Goal: Task Accomplishment & Management: Manage account settings

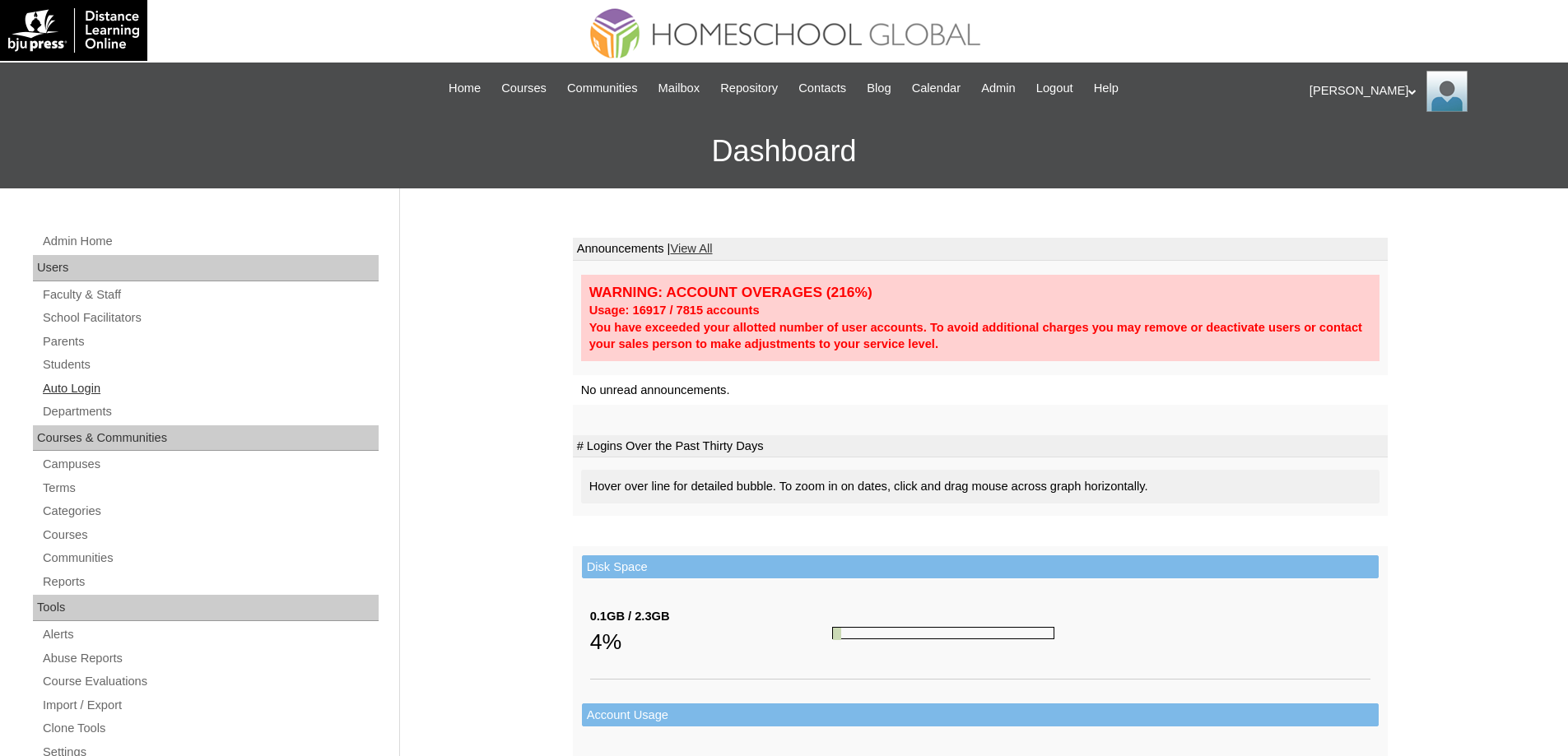
click at [135, 387] on link "Auto Login" at bounding box center [210, 389] width 338 height 21
click at [105, 366] on link "Students" at bounding box center [210, 364] width 338 height 21
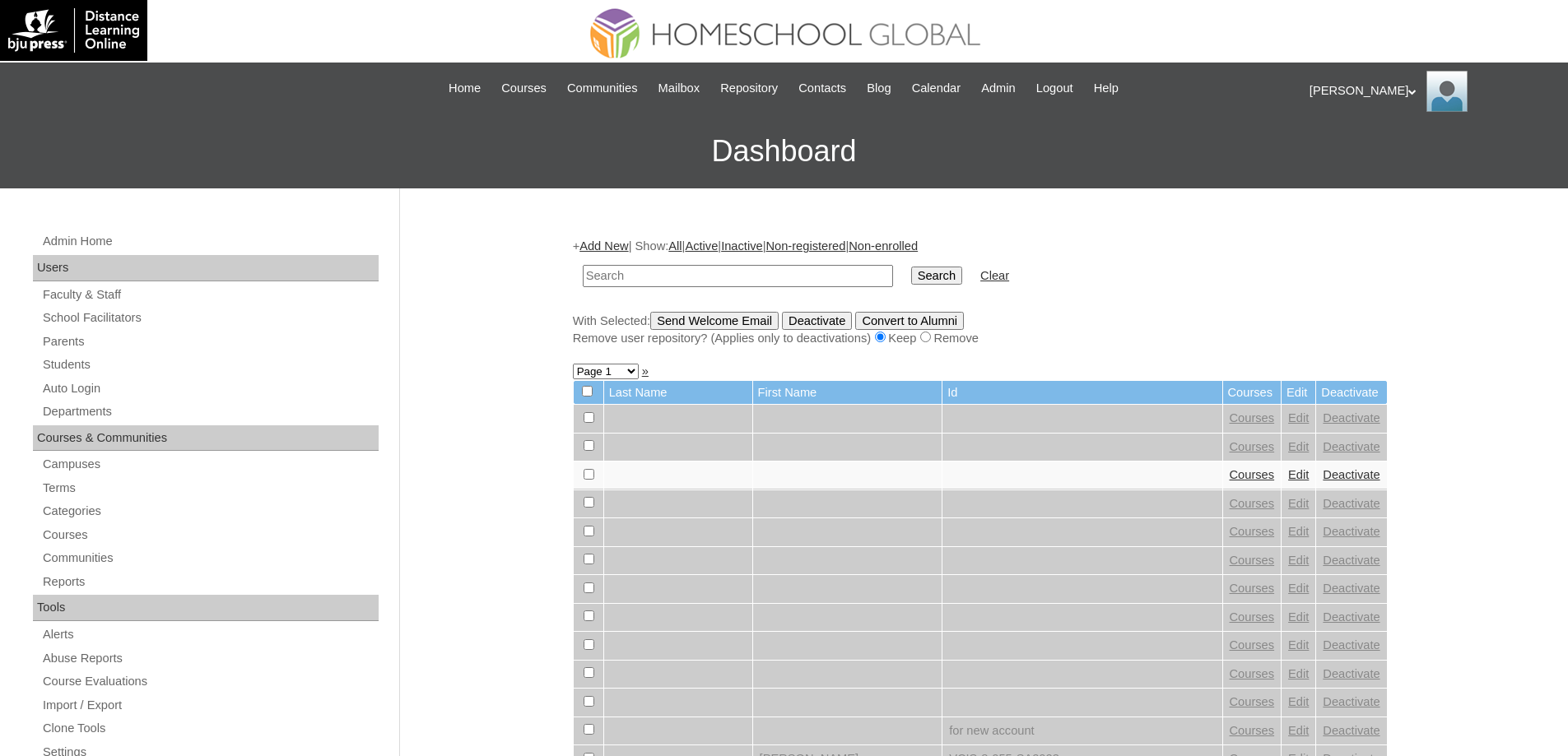
click at [715, 280] on input "text" at bounding box center [737, 276] width 310 height 23
type input "Gallagher"
click at [912, 273] on td "Search" at bounding box center [936, 276] width 68 height 38
click at [932, 269] on input "Search" at bounding box center [937, 276] width 51 height 18
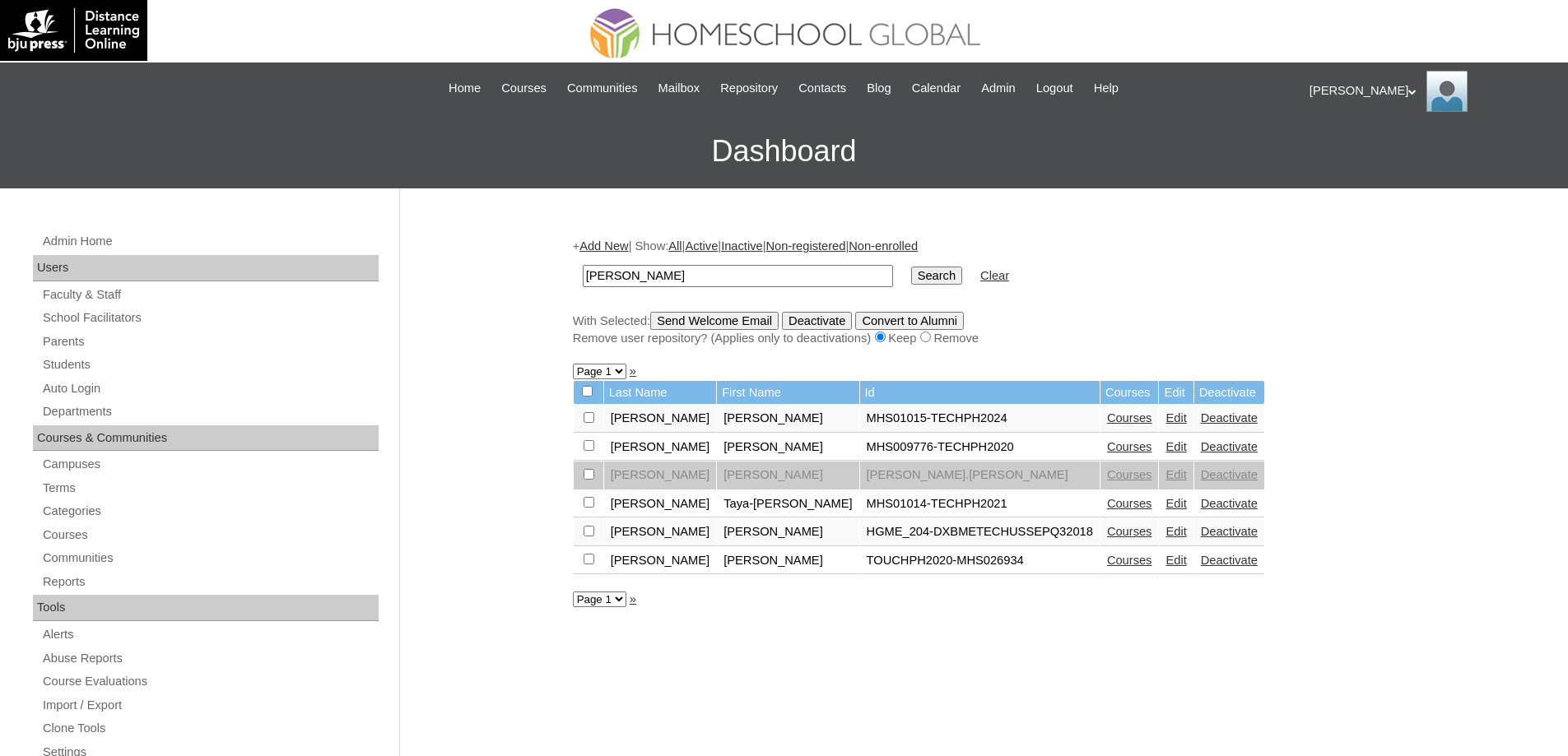
click at [1107, 414] on link "Courses" at bounding box center [1130, 417] width 45 height 13
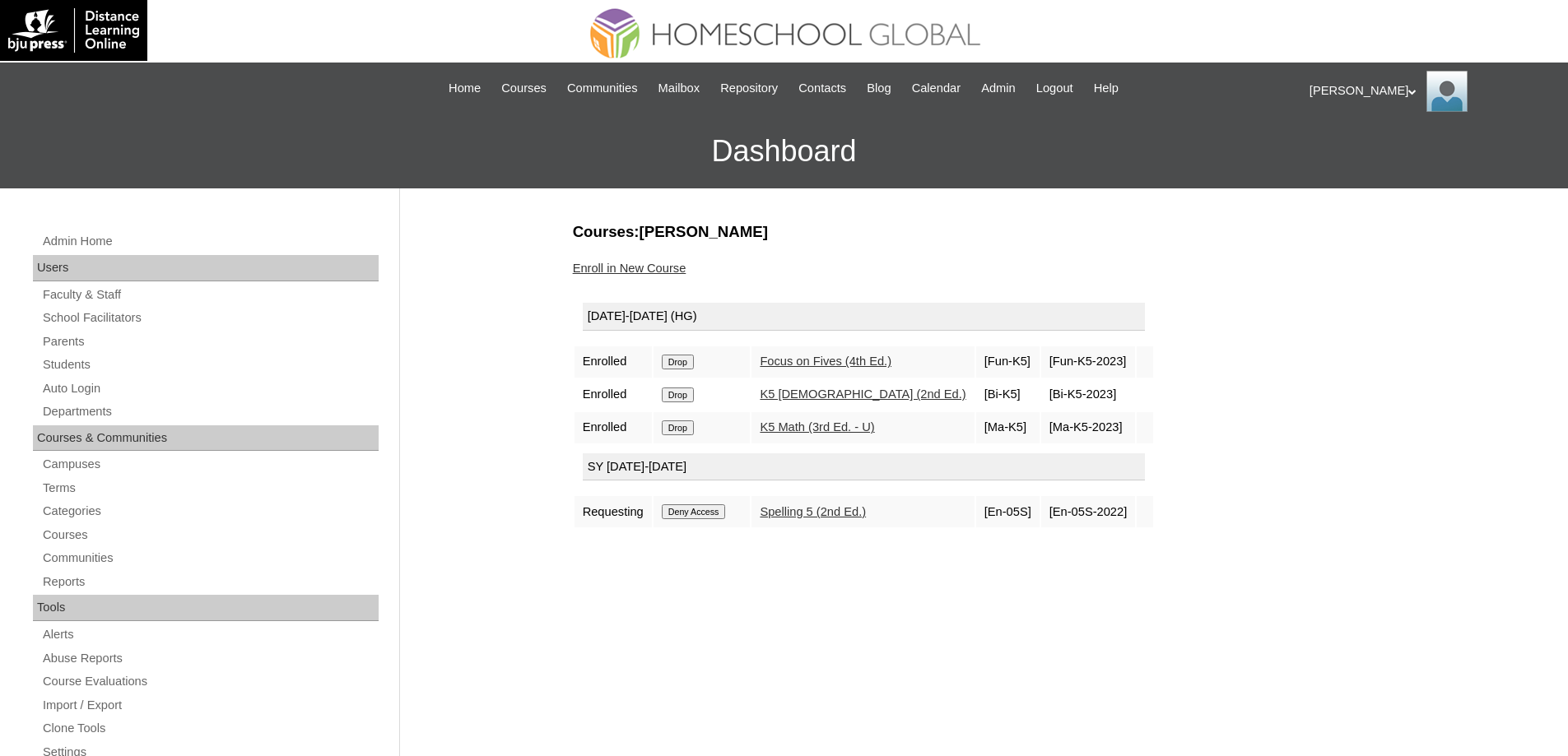
click at [650, 266] on link "Enroll in New Course" at bounding box center [629, 268] width 113 height 13
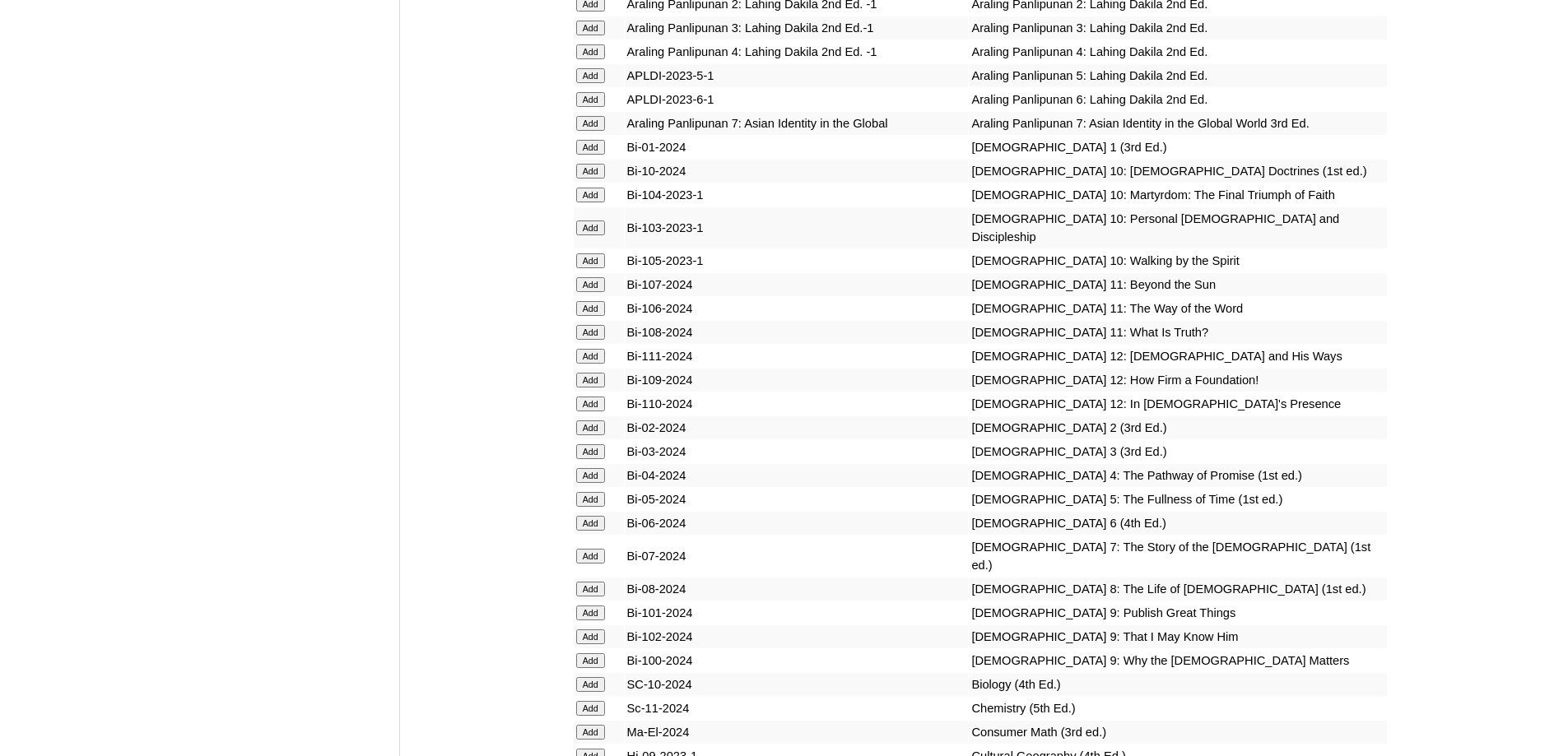
scroll to position [4362, 0]
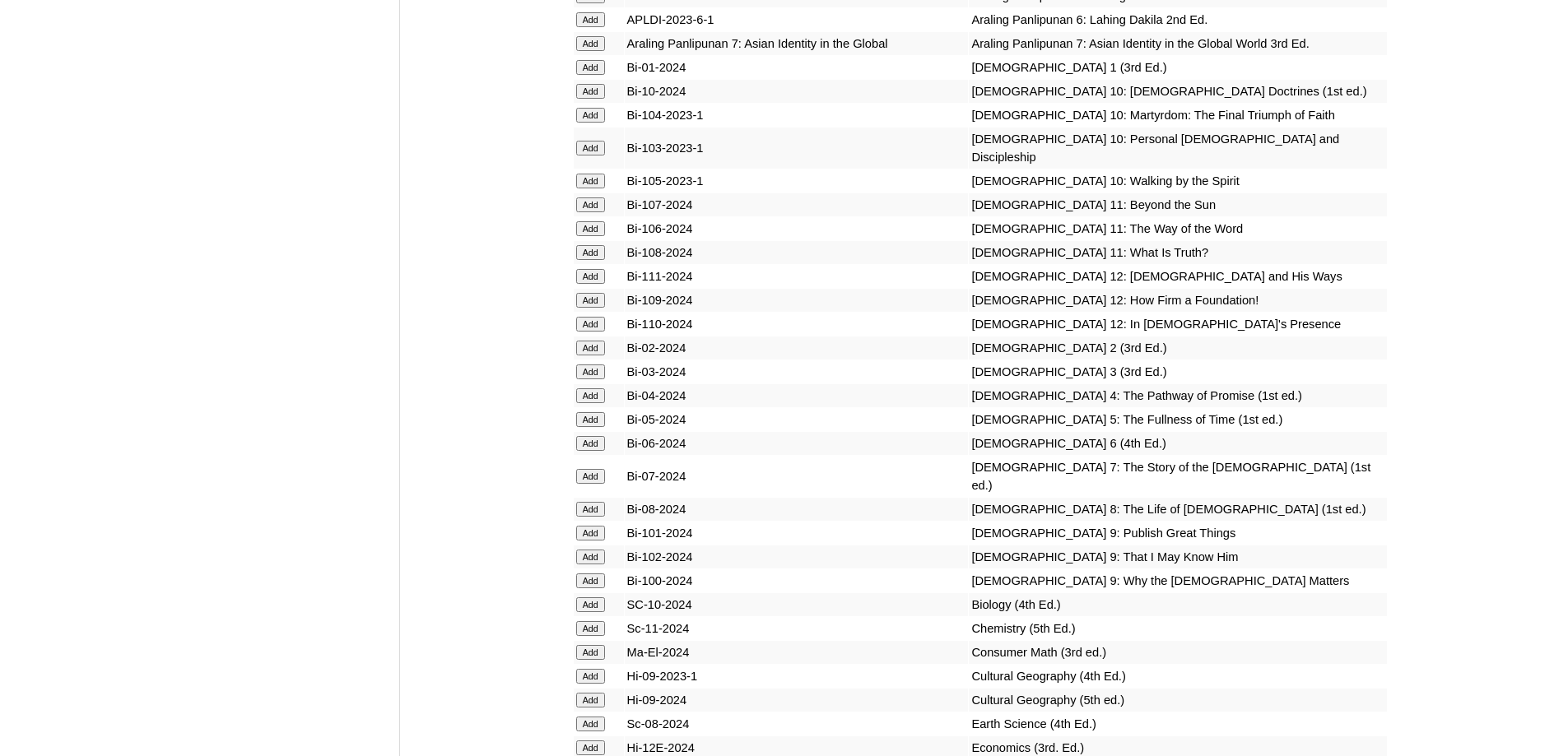
click at [594, 75] on input "Add" at bounding box center [590, 67] width 29 height 15
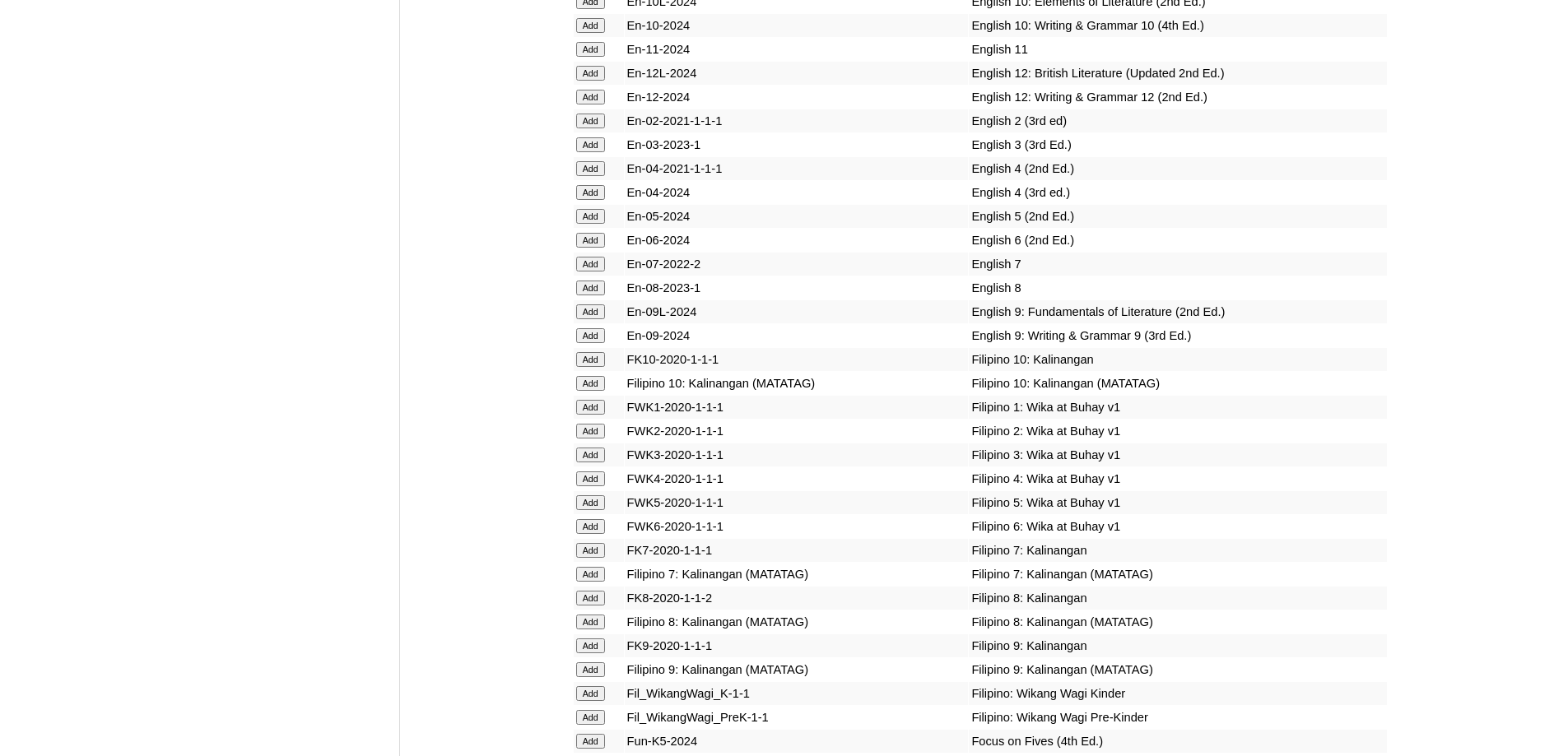
scroll to position [5186, 0]
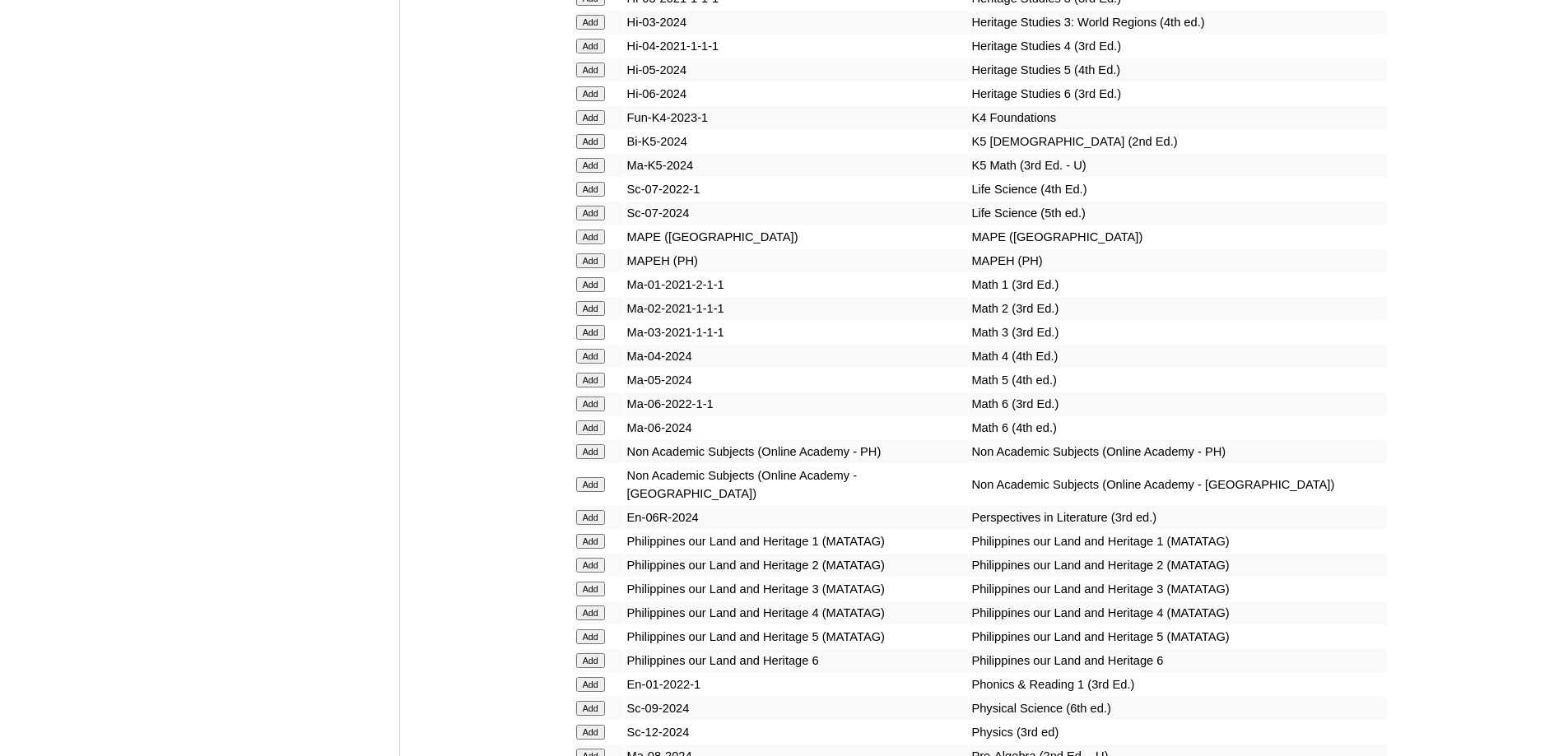
scroll to position [6220, 0]
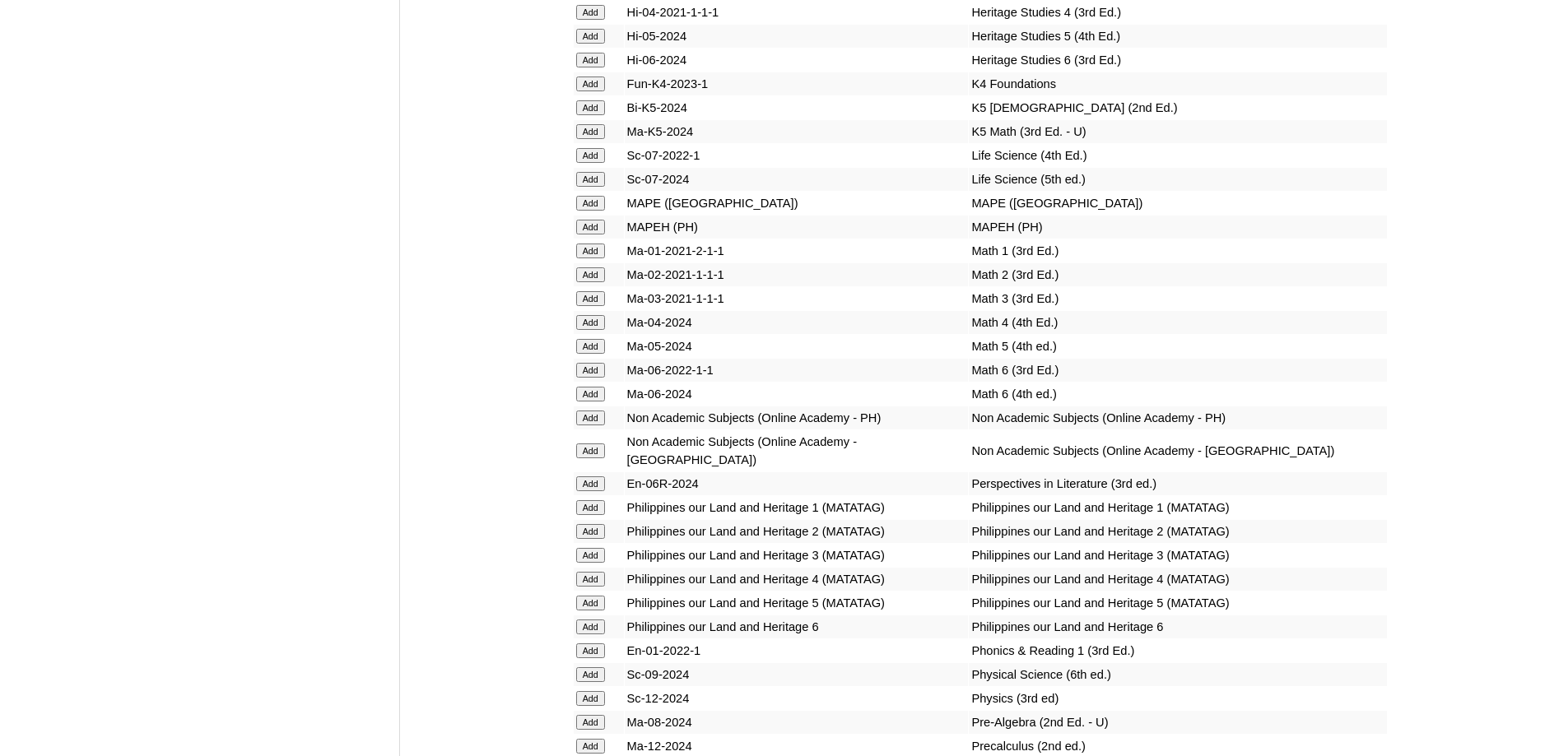
click at [592, 211] on input "Add" at bounding box center [590, 203] width 29 height 15
click at [594, 259] on input "Add" at bounding box center [590, 250] width 29 height 15
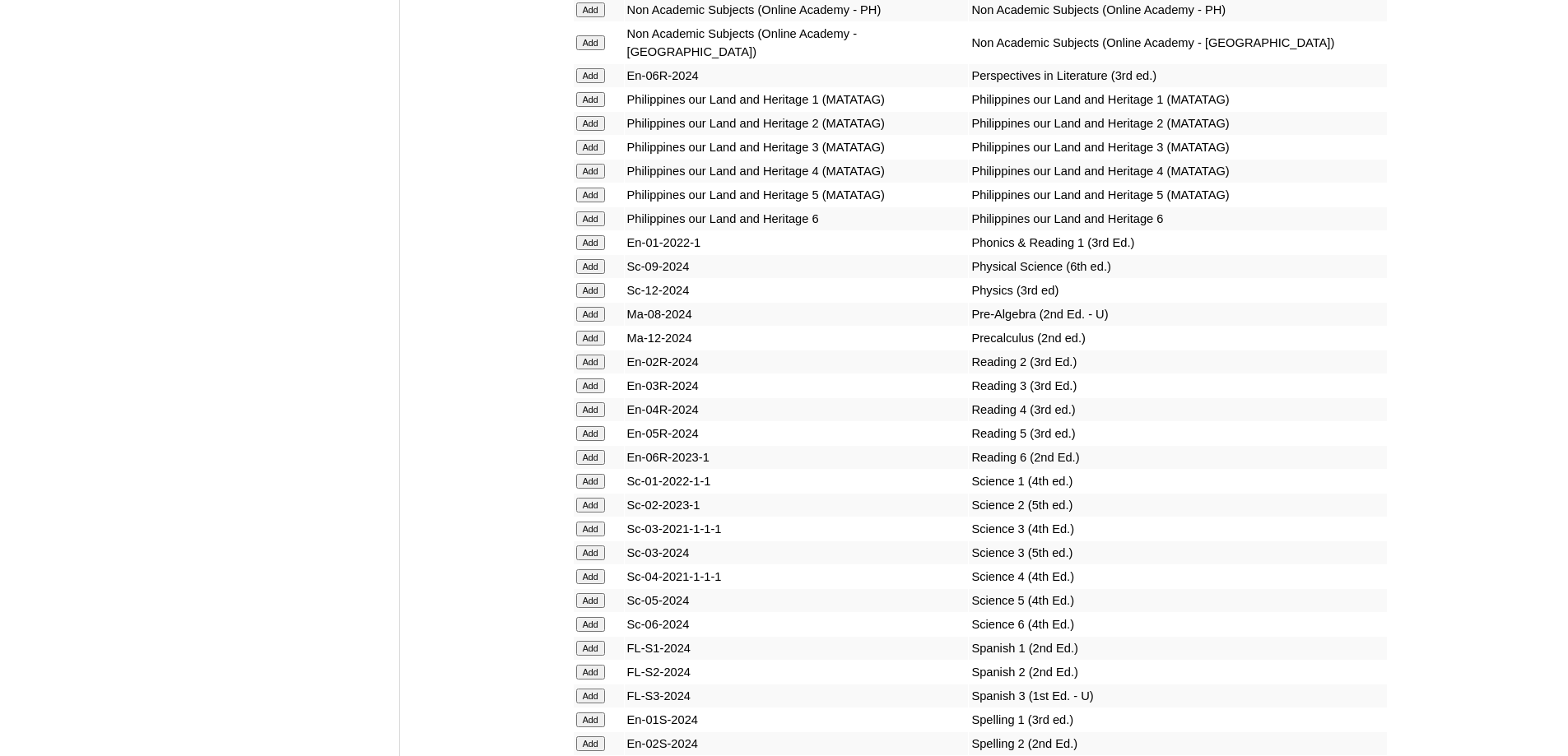
scroll to position [6632, 0]
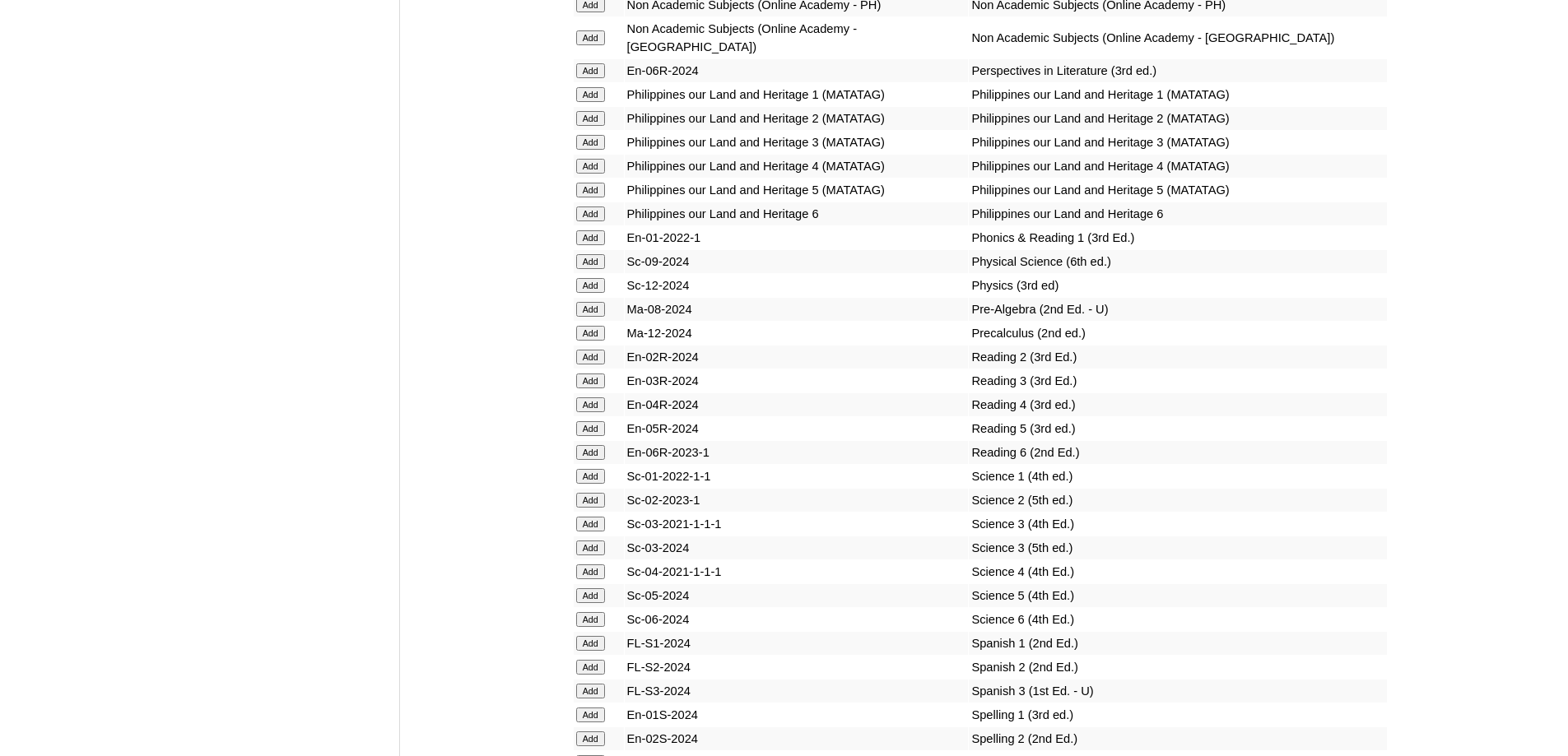
scroll to position [6686, 0]
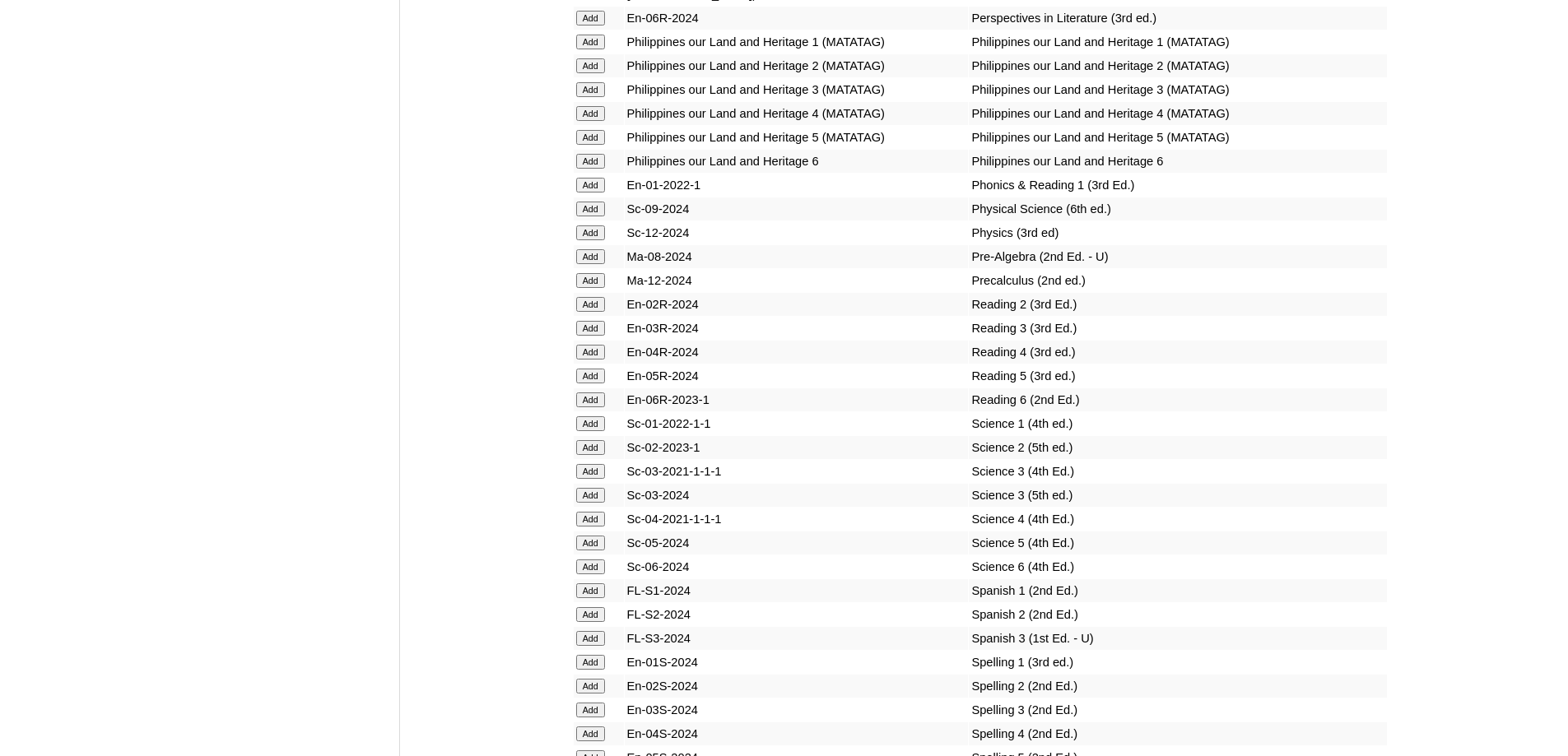
click at [587, 193] on input "Add" at bounding box center [590, 185] width 29 height 15
click at [594, 431] on input "Add" at bounding box center [590, 423] width 29 height 15
click at [588, 431] on input "Add" at bounding box center [590, 423] width 29 height 15
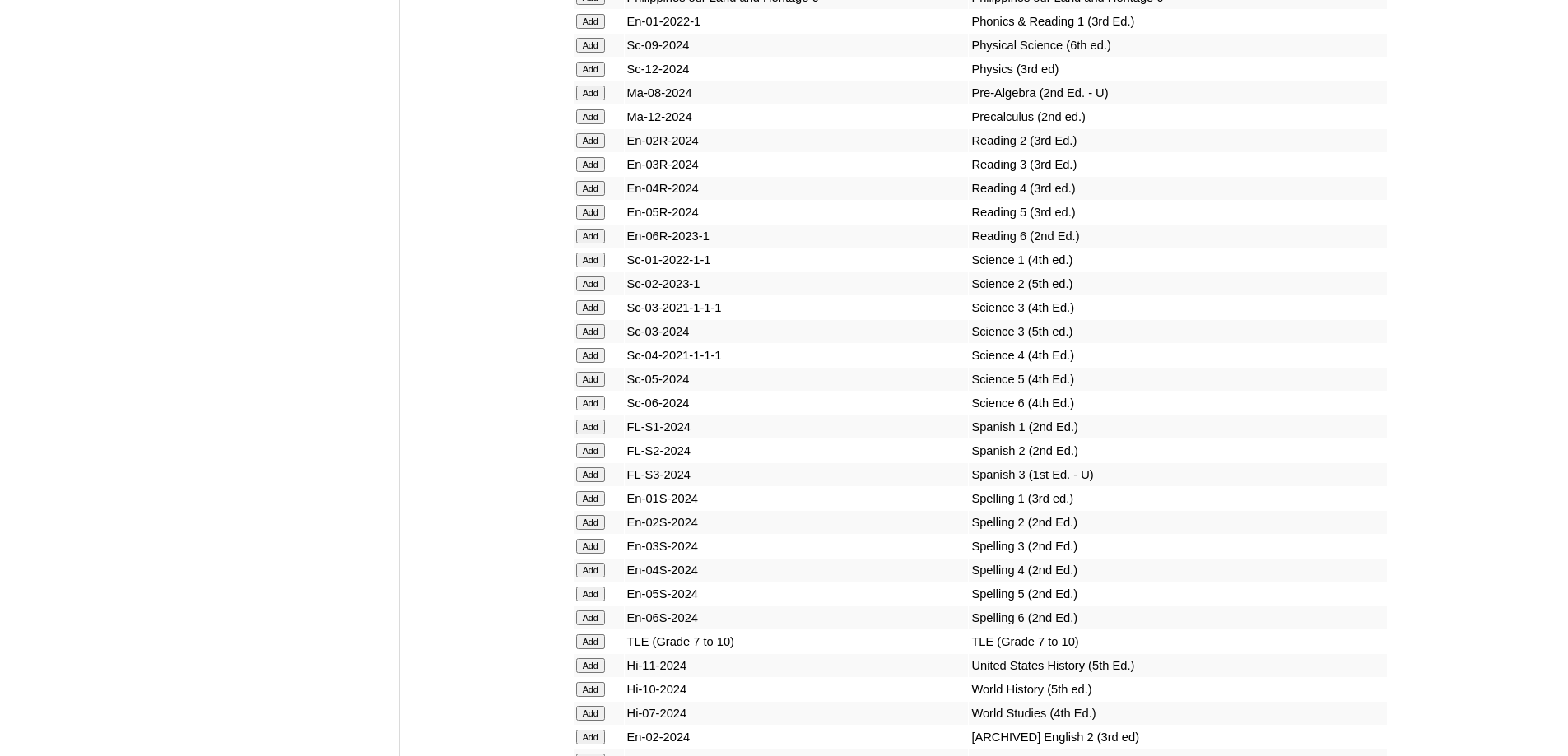
scroll to position [6850, 0]
click at [595, 505] on input "Add" at bounding box center [590, 497] width 29 height 15
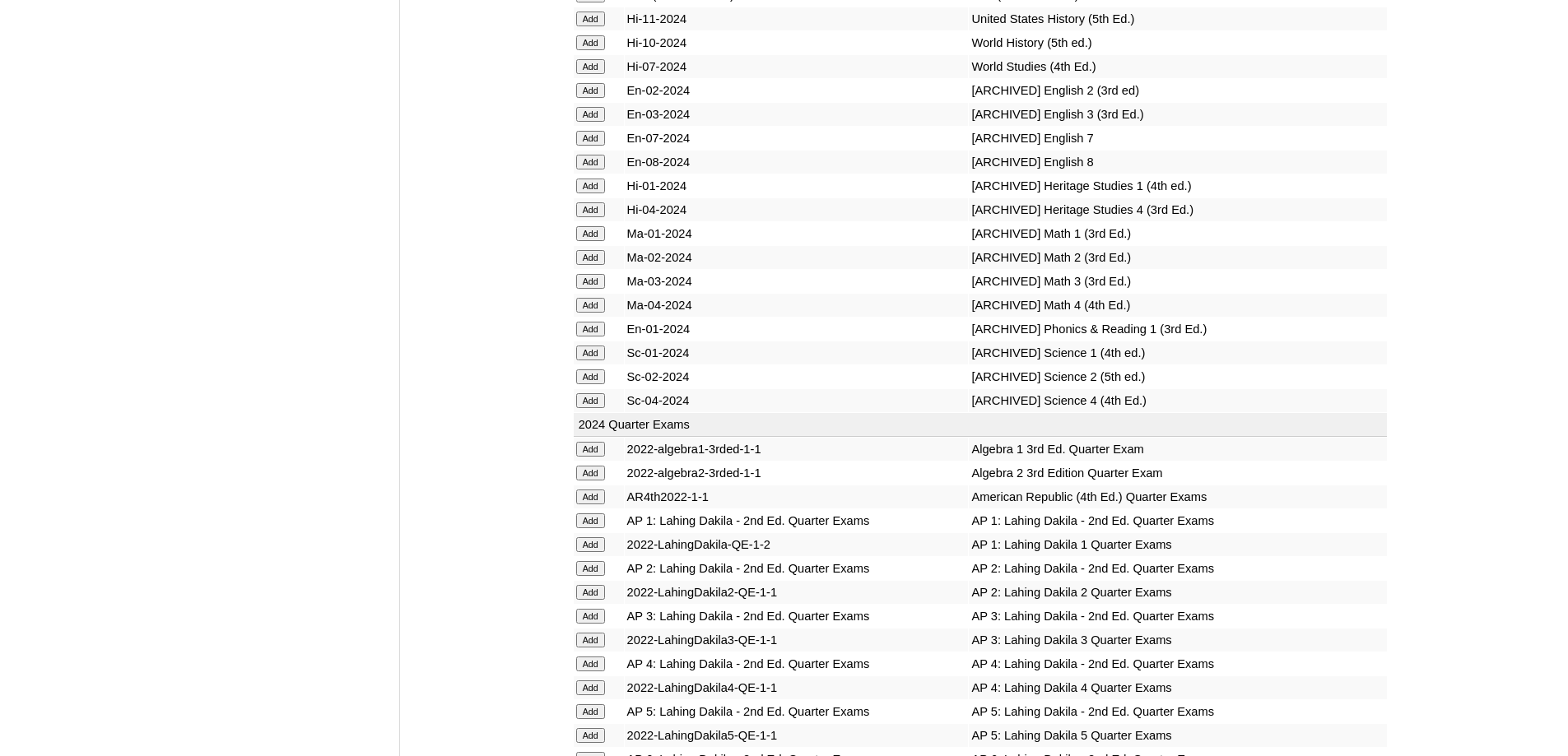
scroll to position [7592, 0]
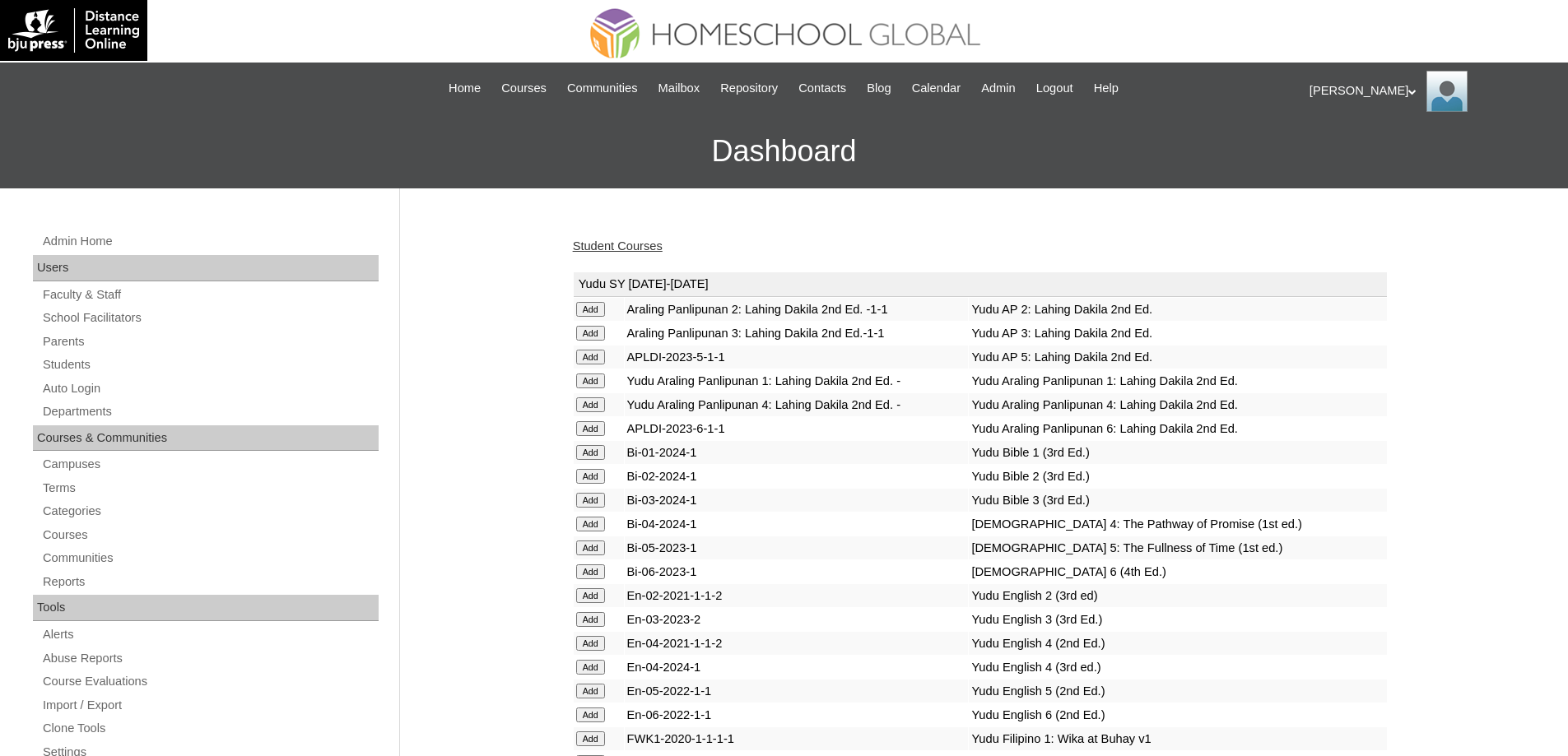
click at [625, 248] on link "Student Courses" at bounding box center [617, 245] width 90 height 13
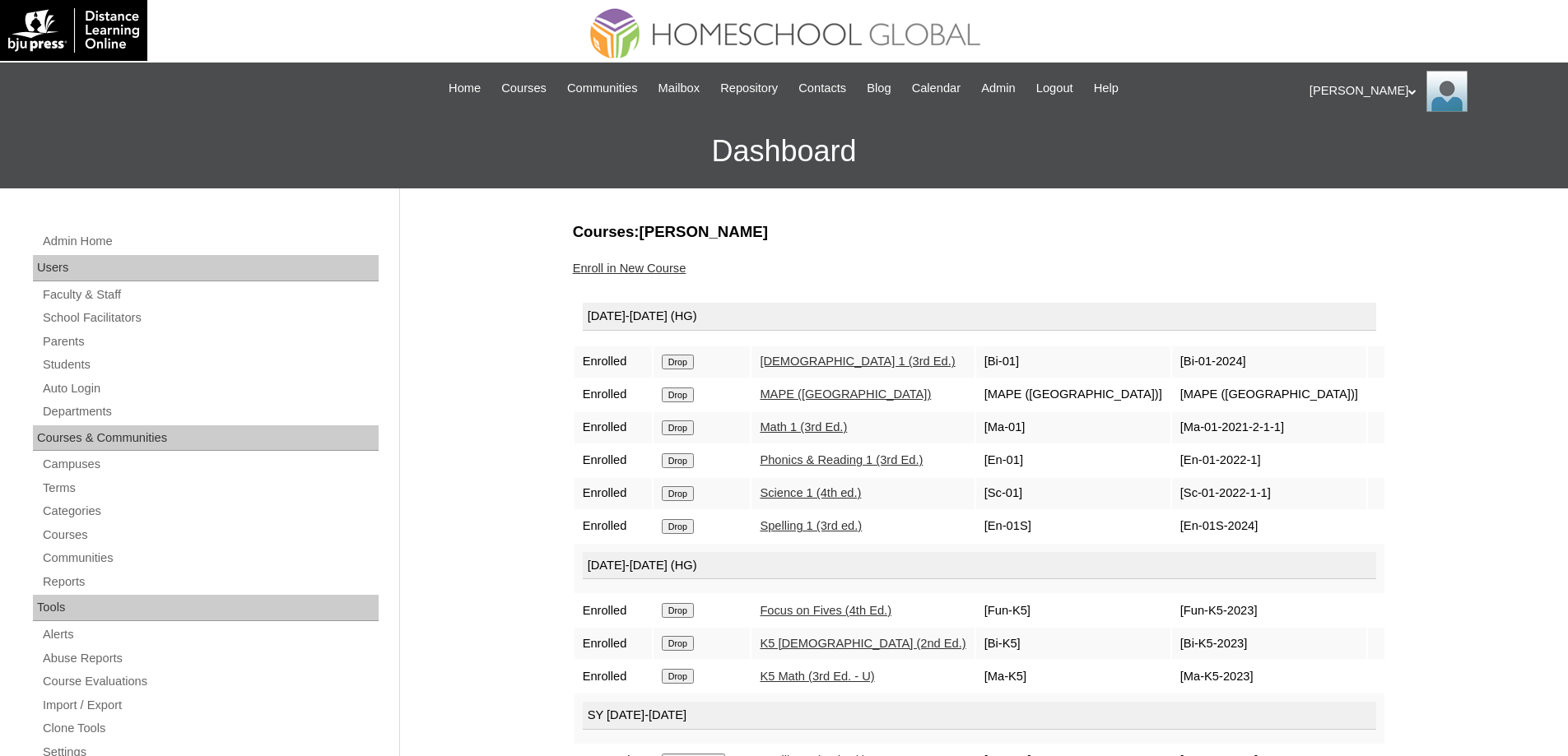
click at [657, 269] on link "Enroll in New Course" at bounding box center [629, 268] width 113 height 13
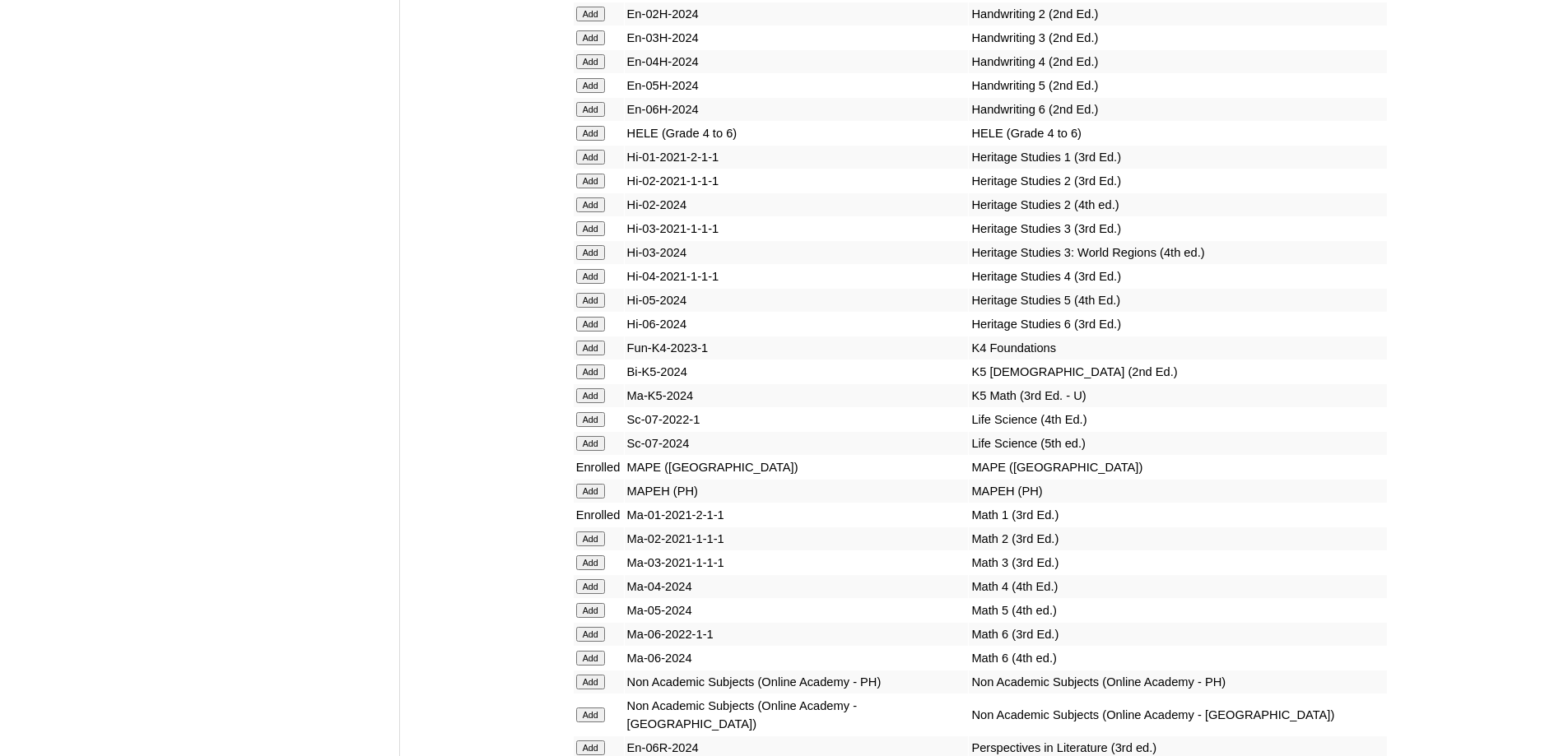
scroll to position [6116, 0]
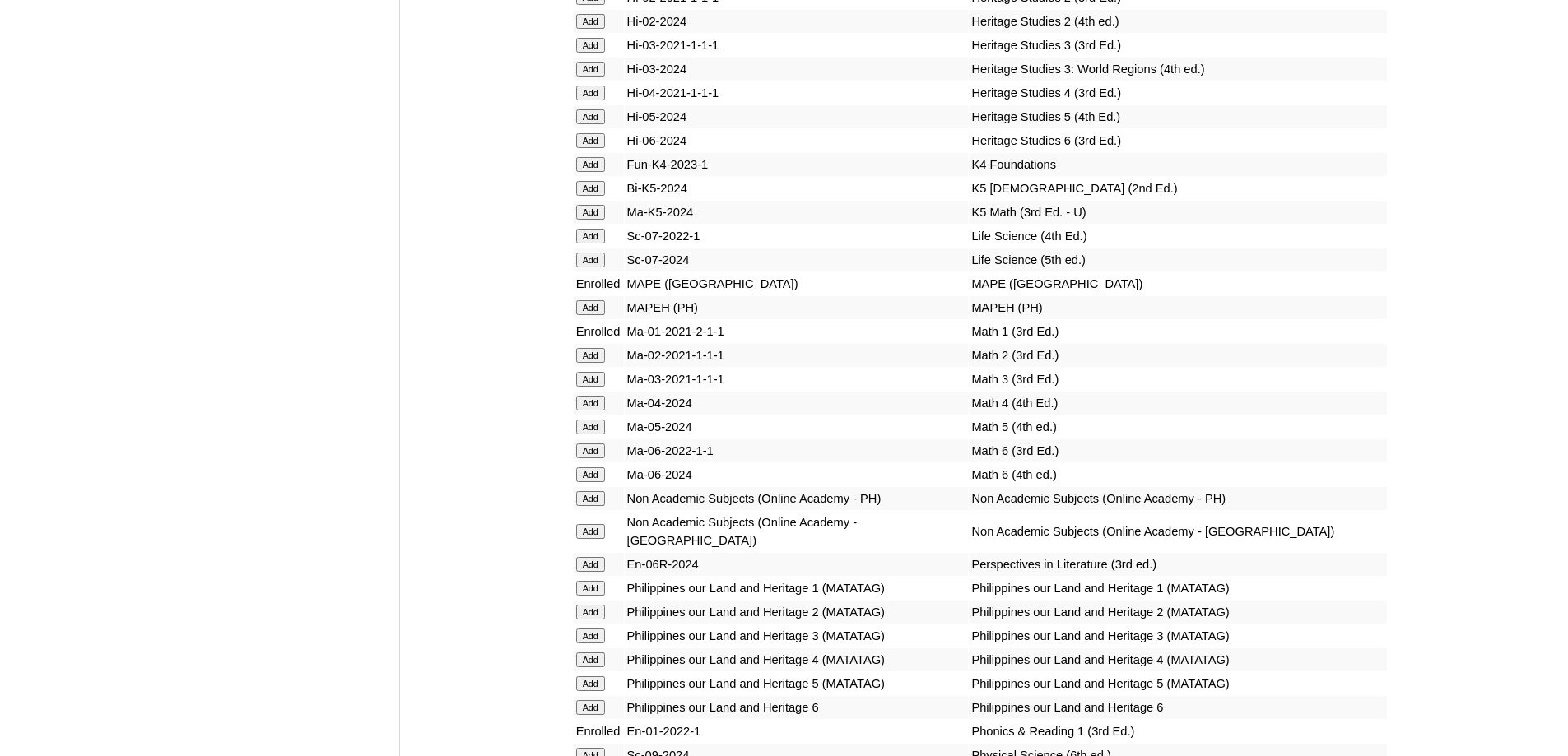
scroll to position [6199, 0]
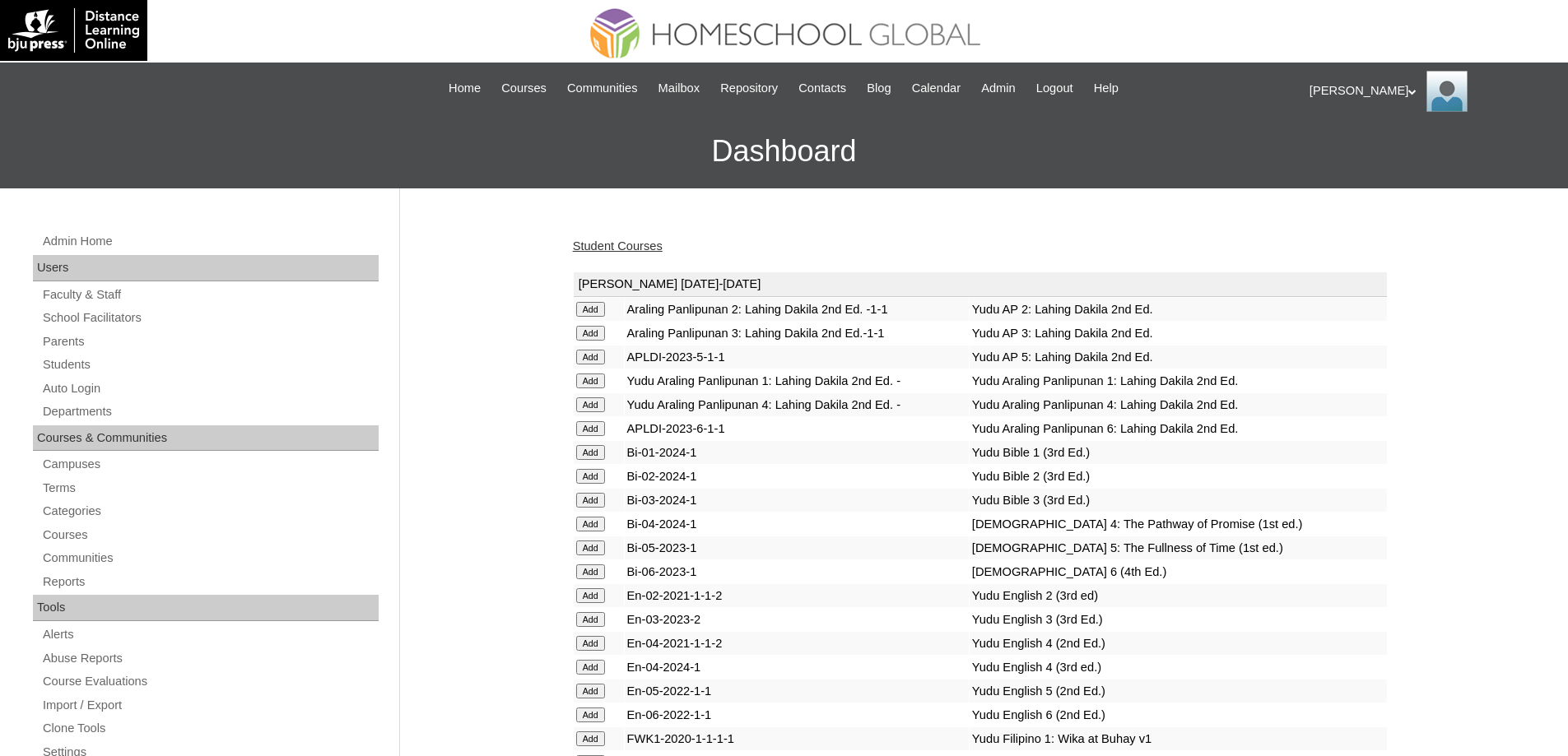
click at [610, 239] on link "Student Courses" at bounding box center [617, 245] width 90 height 13
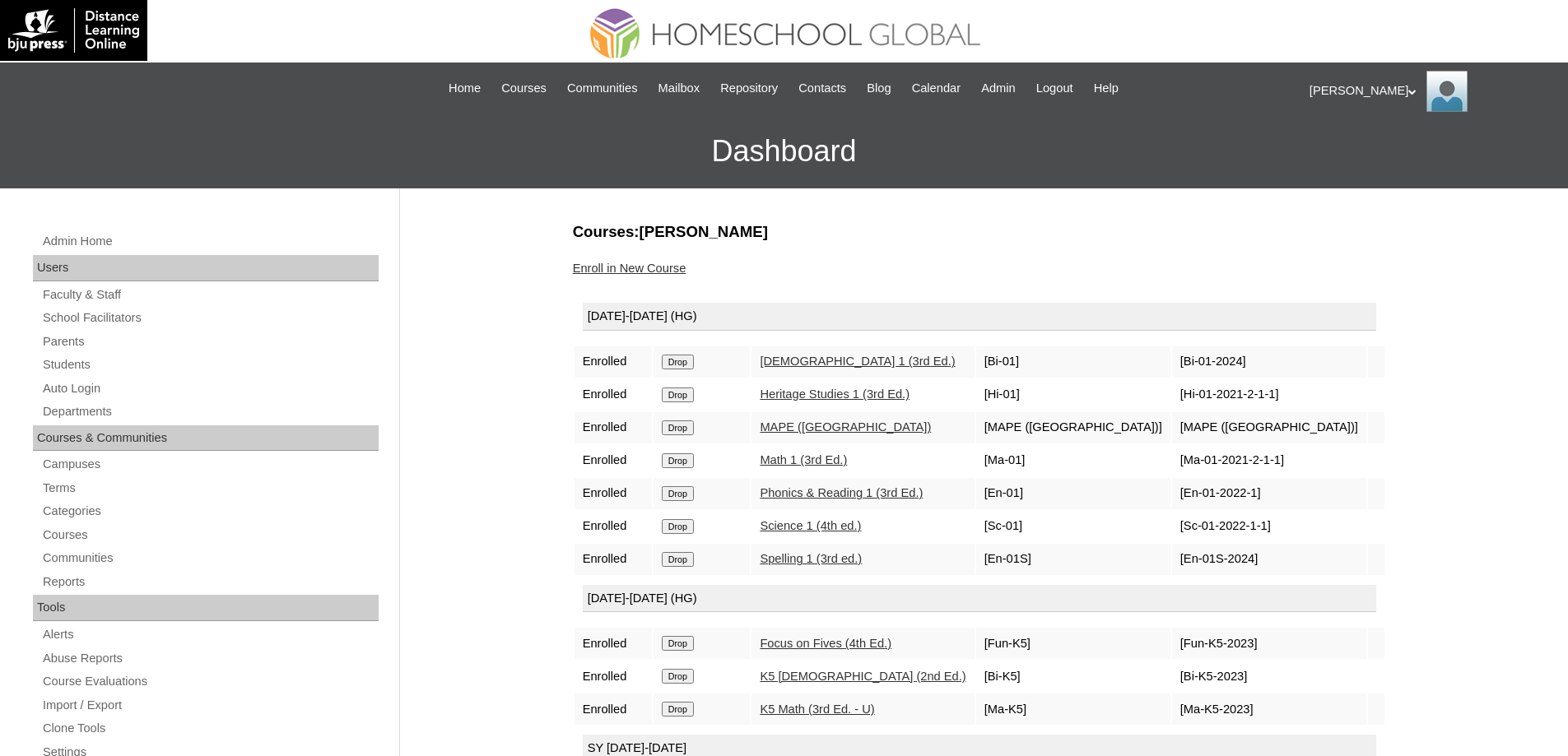
click at [665, 268] on link "Enroll in New Course" at bounding box center [629, 268] width 113 height 13
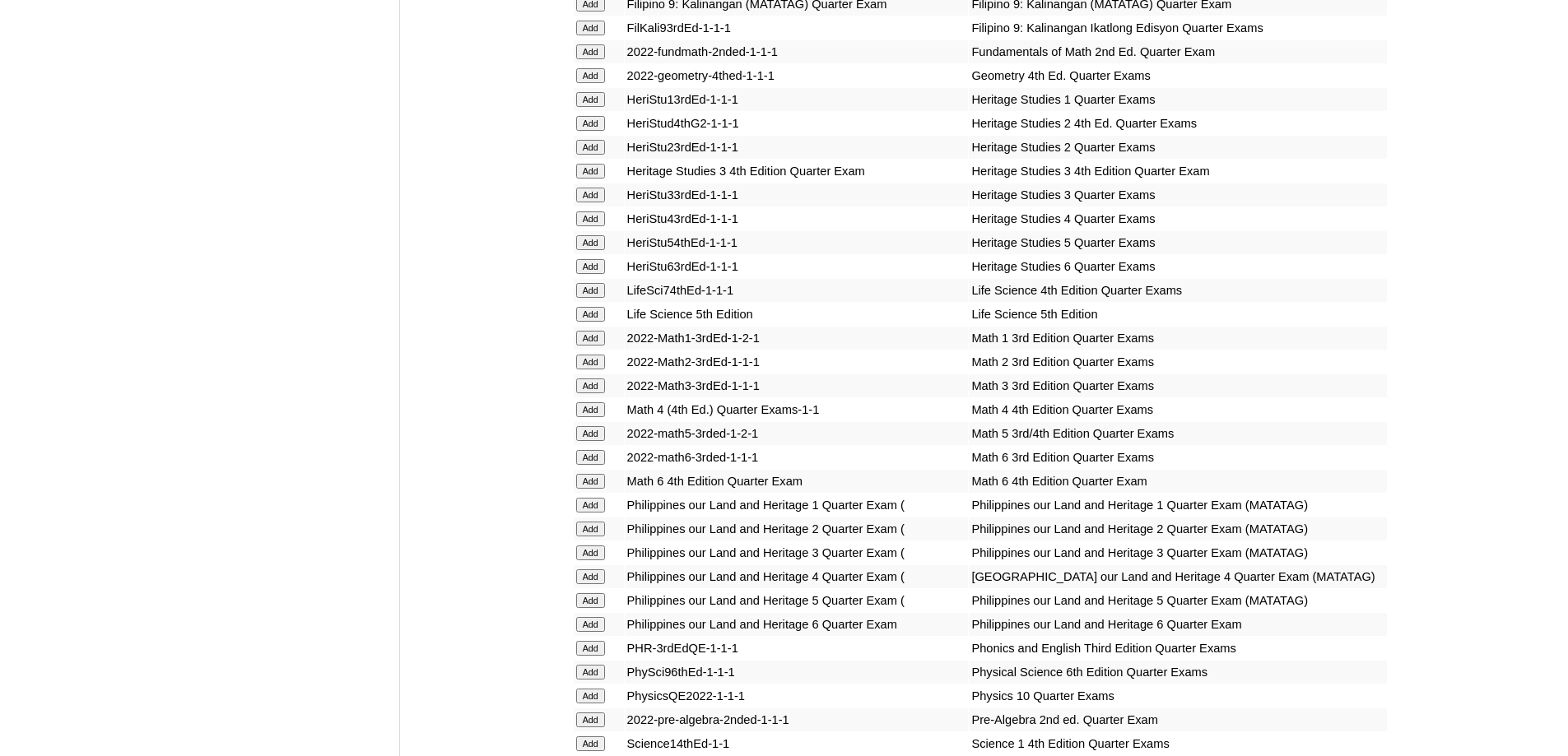
scroll to position [2880, 0]
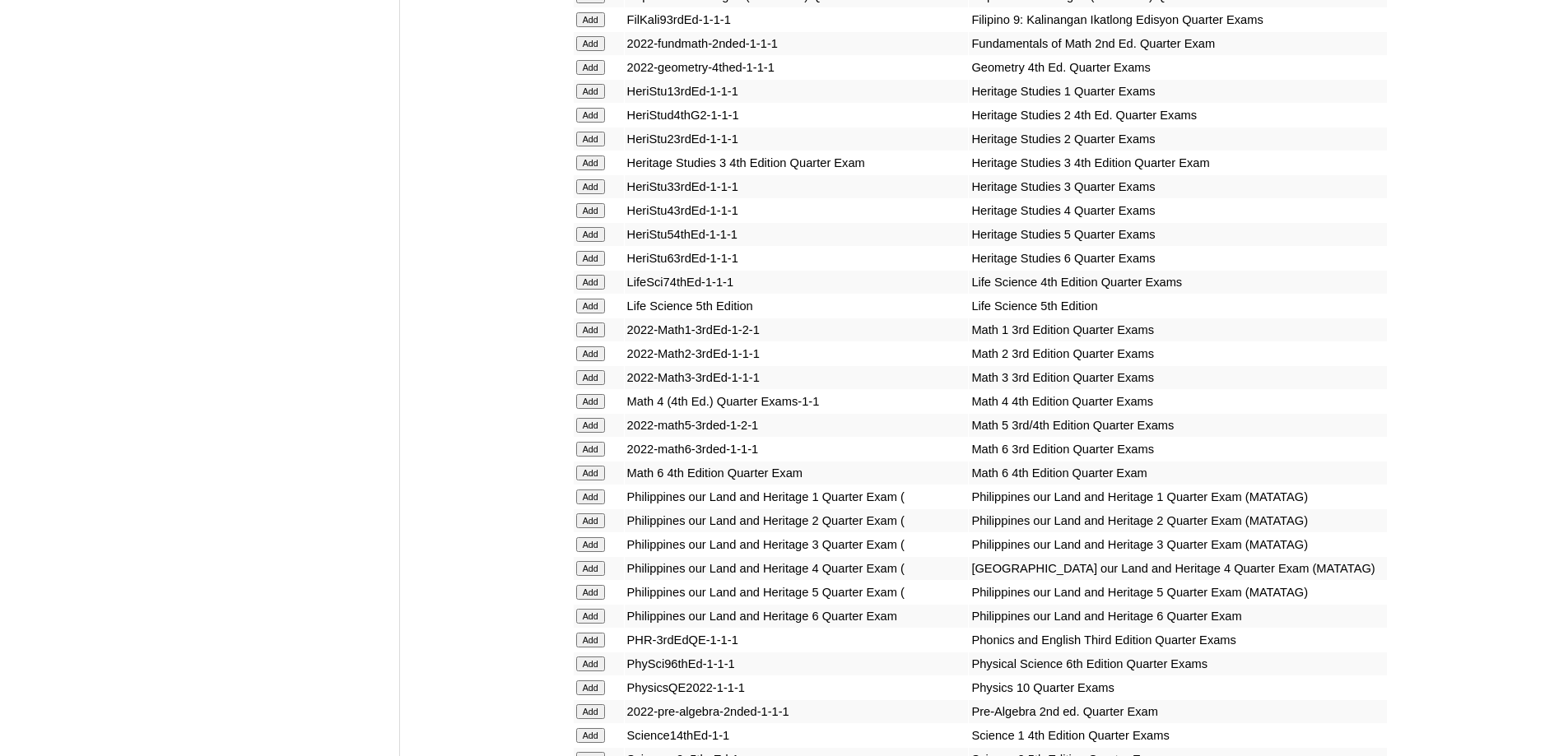
click at [589, 338] on input "Add" at bounding box center [590, 330] width 29 height 15
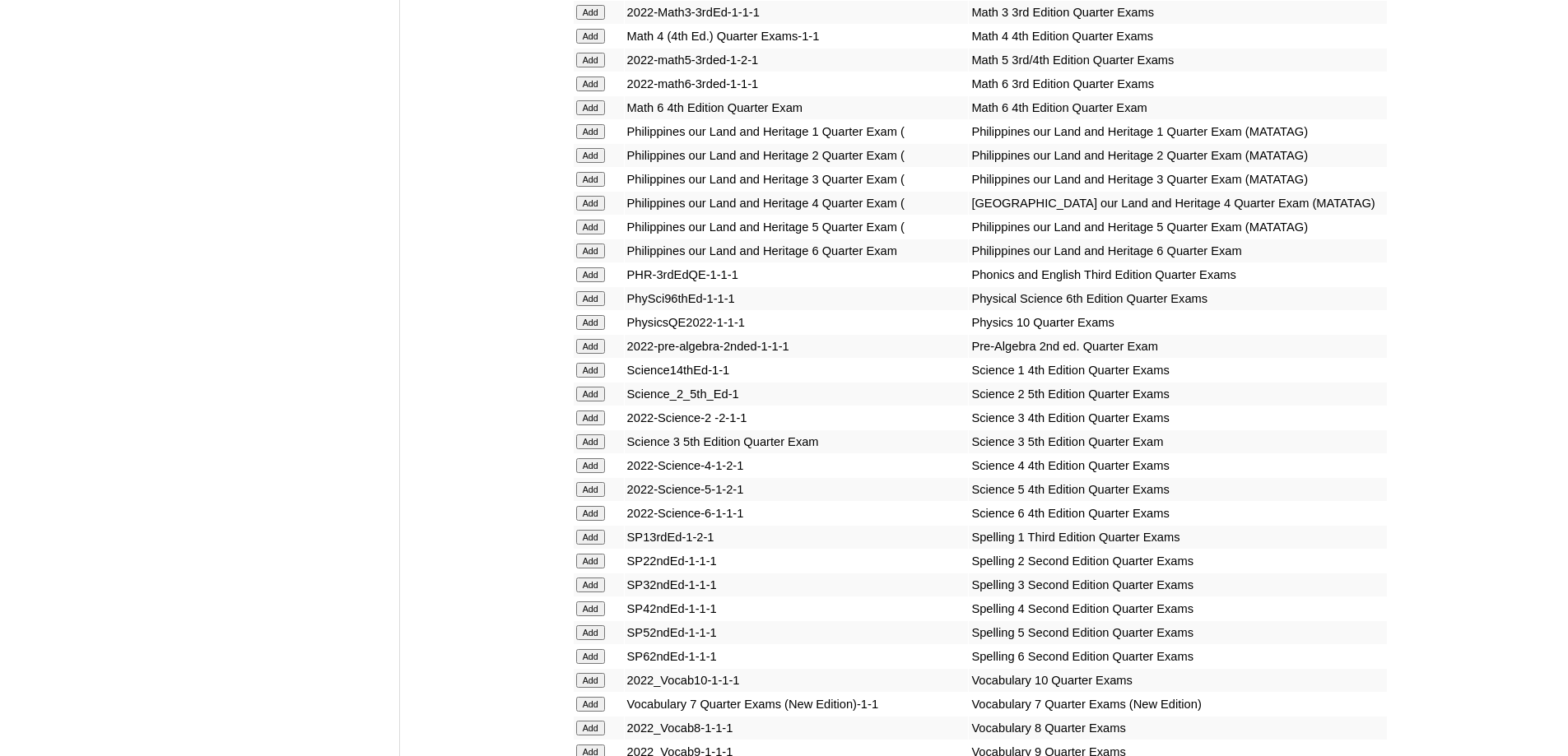
scroll to position [3293, 0]
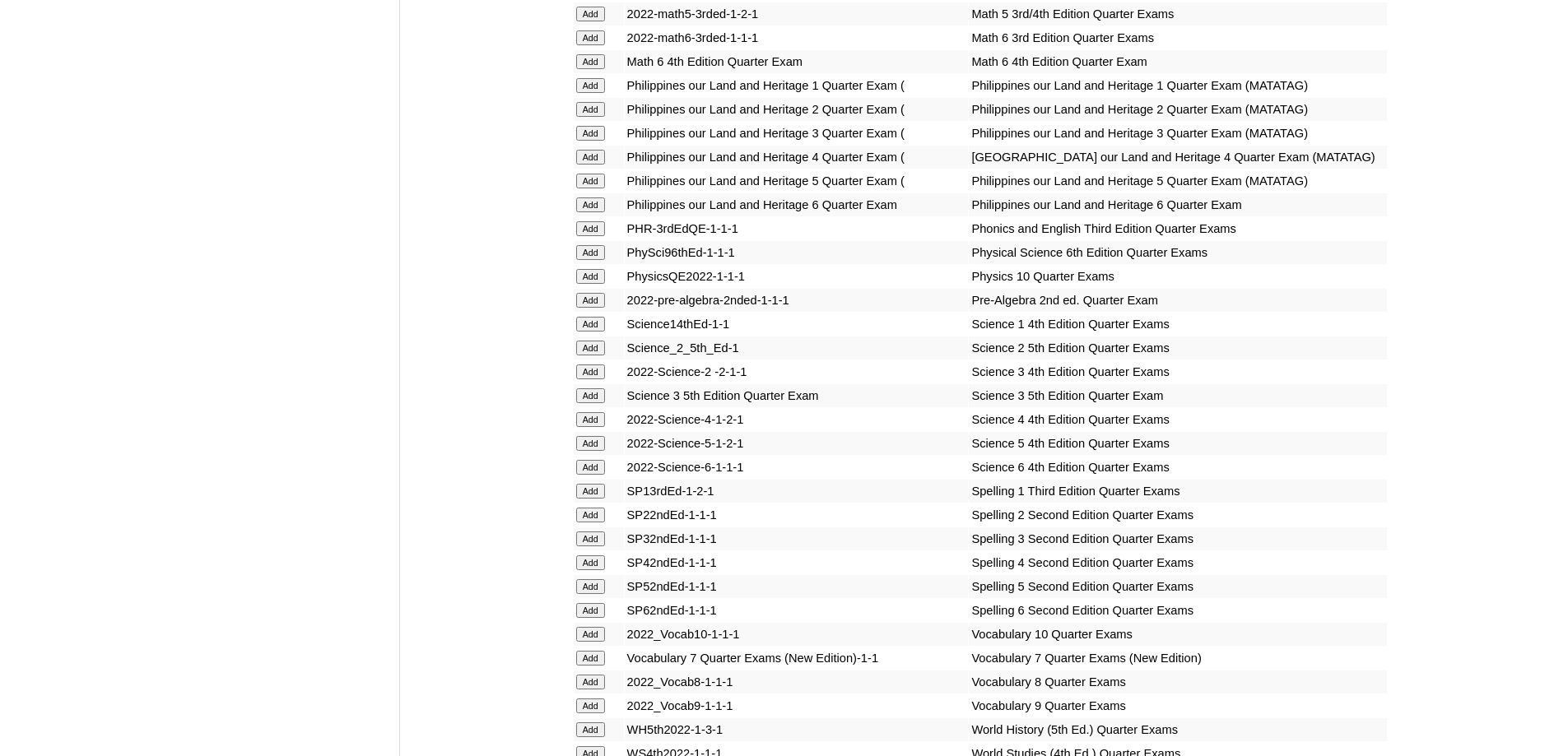
click at [590, 236] on input "Add" at bounding box center [590, 228] width 29 height 15
click at [596, 332] on input "Add" at bounding box center [590, 324] width 29 height 15
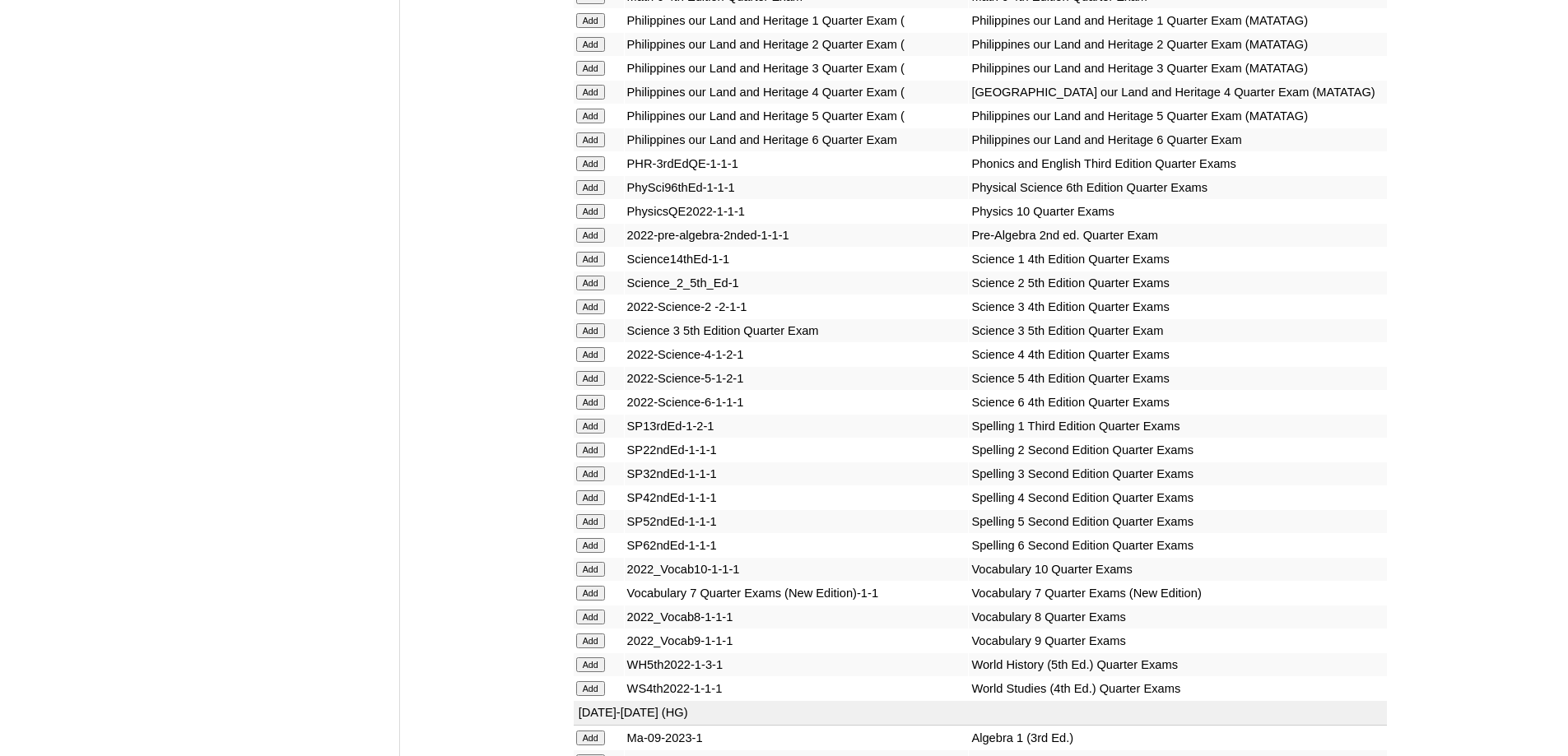
scroll to position [3539, 0]
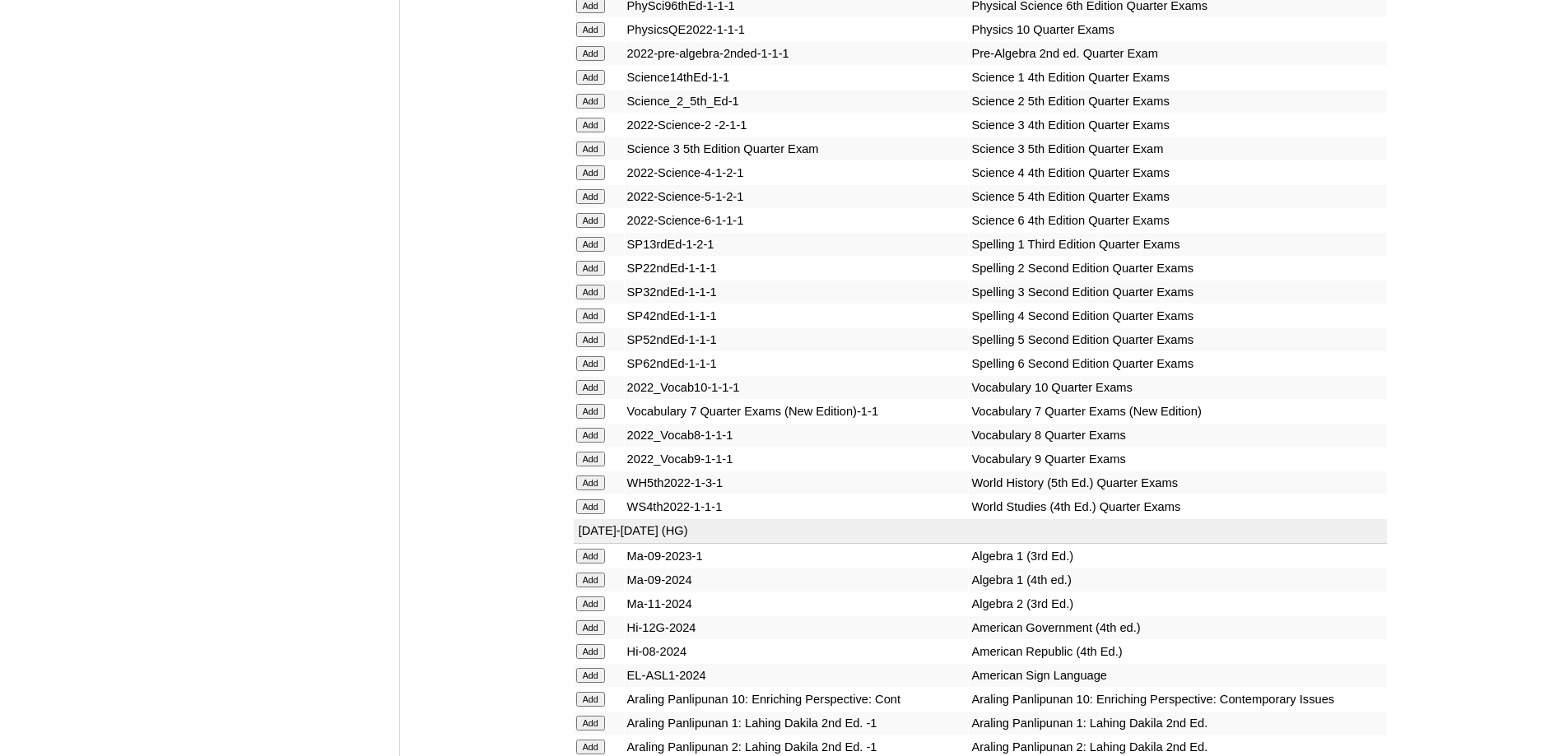
click at [593, 252] on input "Add" at bounding box center [590, 244] width 29 height 15
click at [595, 85] on input "Add" at bounding box center [590, 77] width 29 height 15
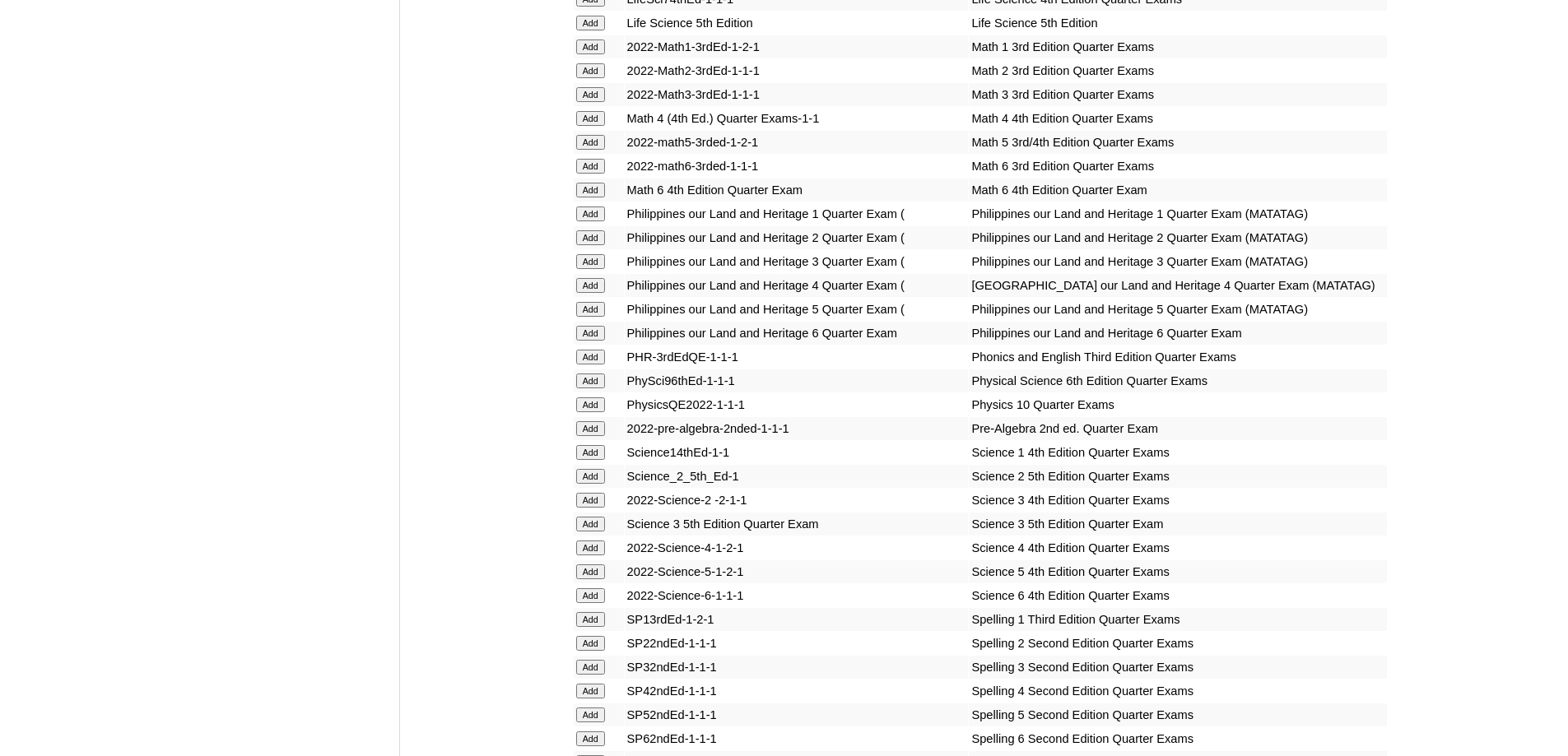
scroll to position [3127, 0]
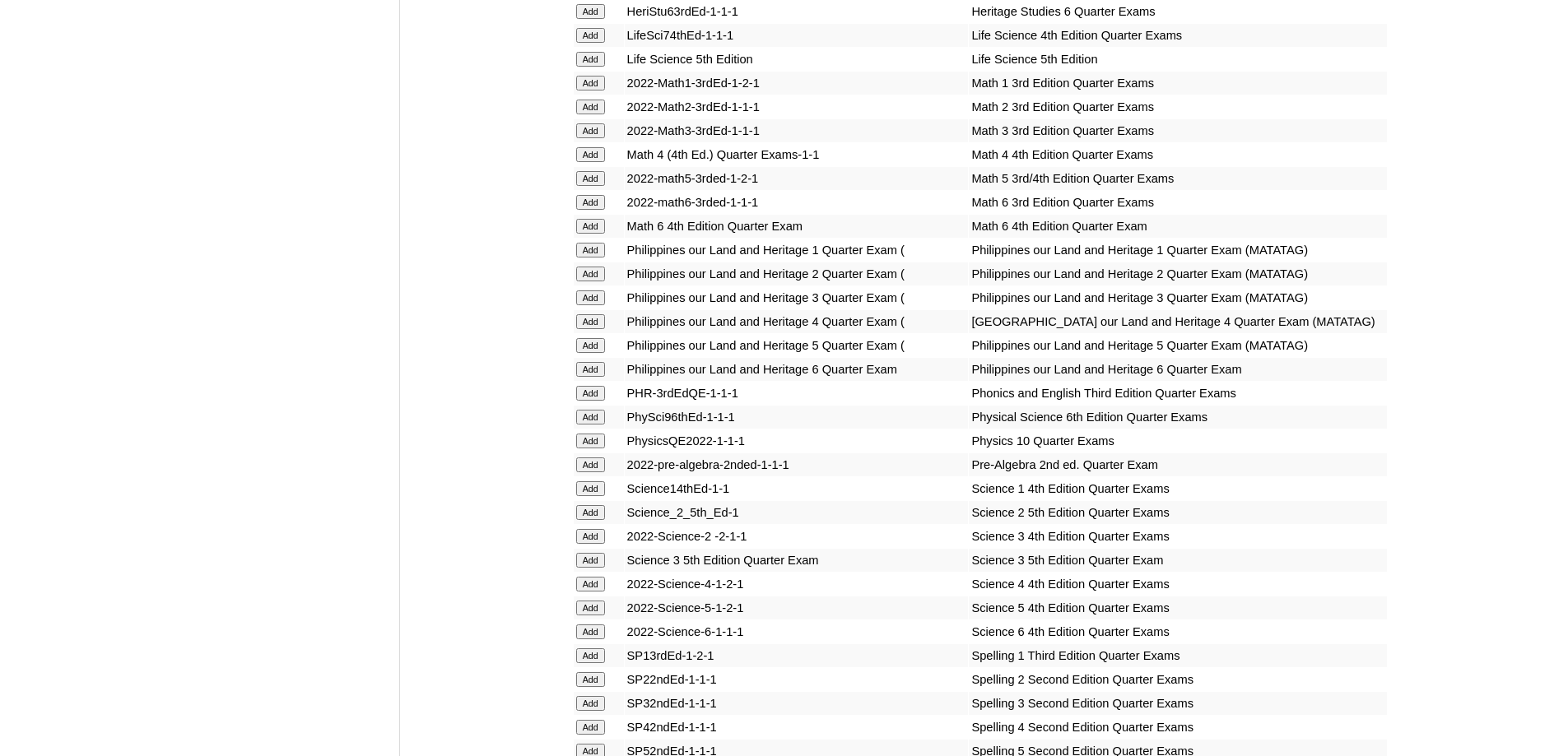
click at [591, 91] on input "Add" at bounding box center [590, 83] width 29 height 15
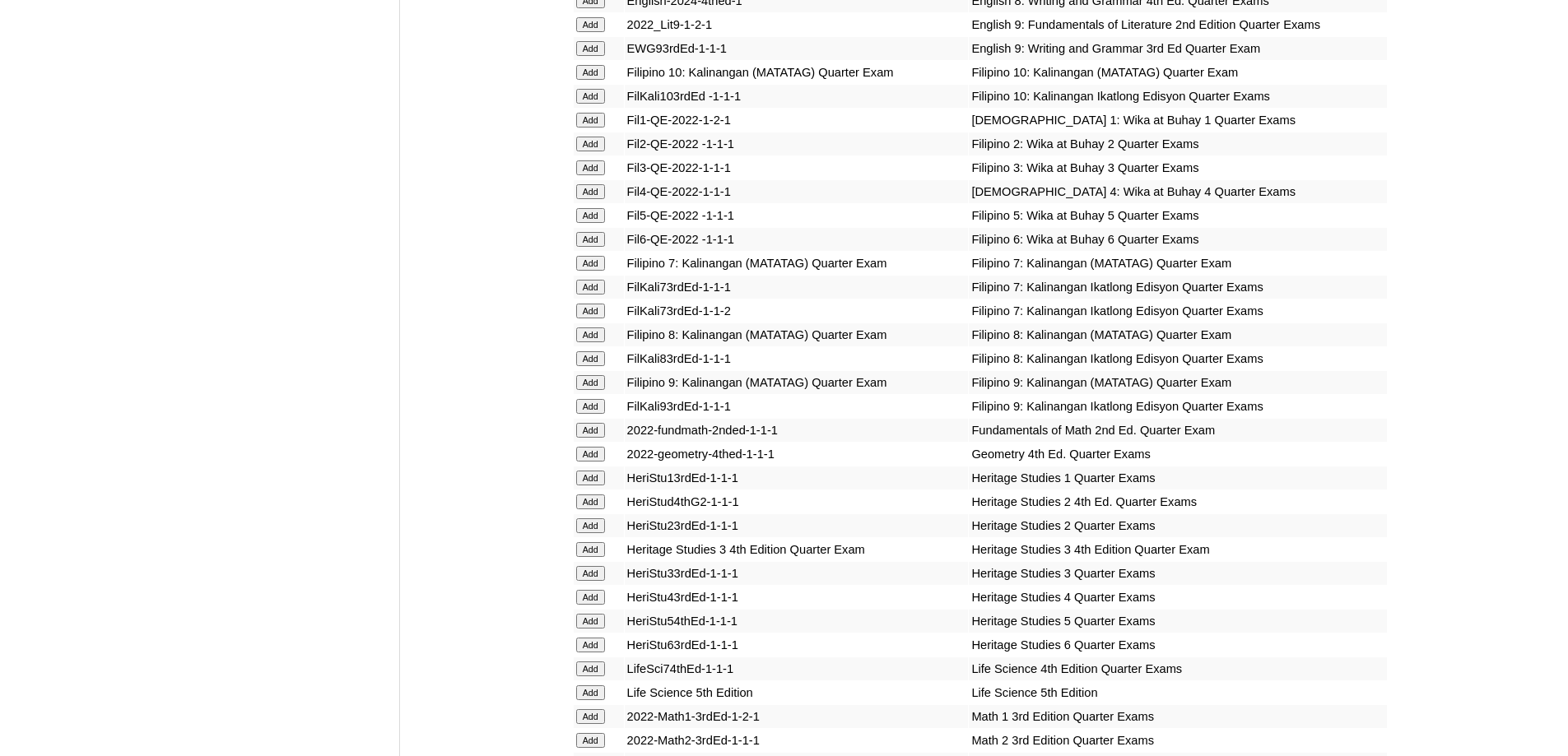
scroll to position [2552, 0]
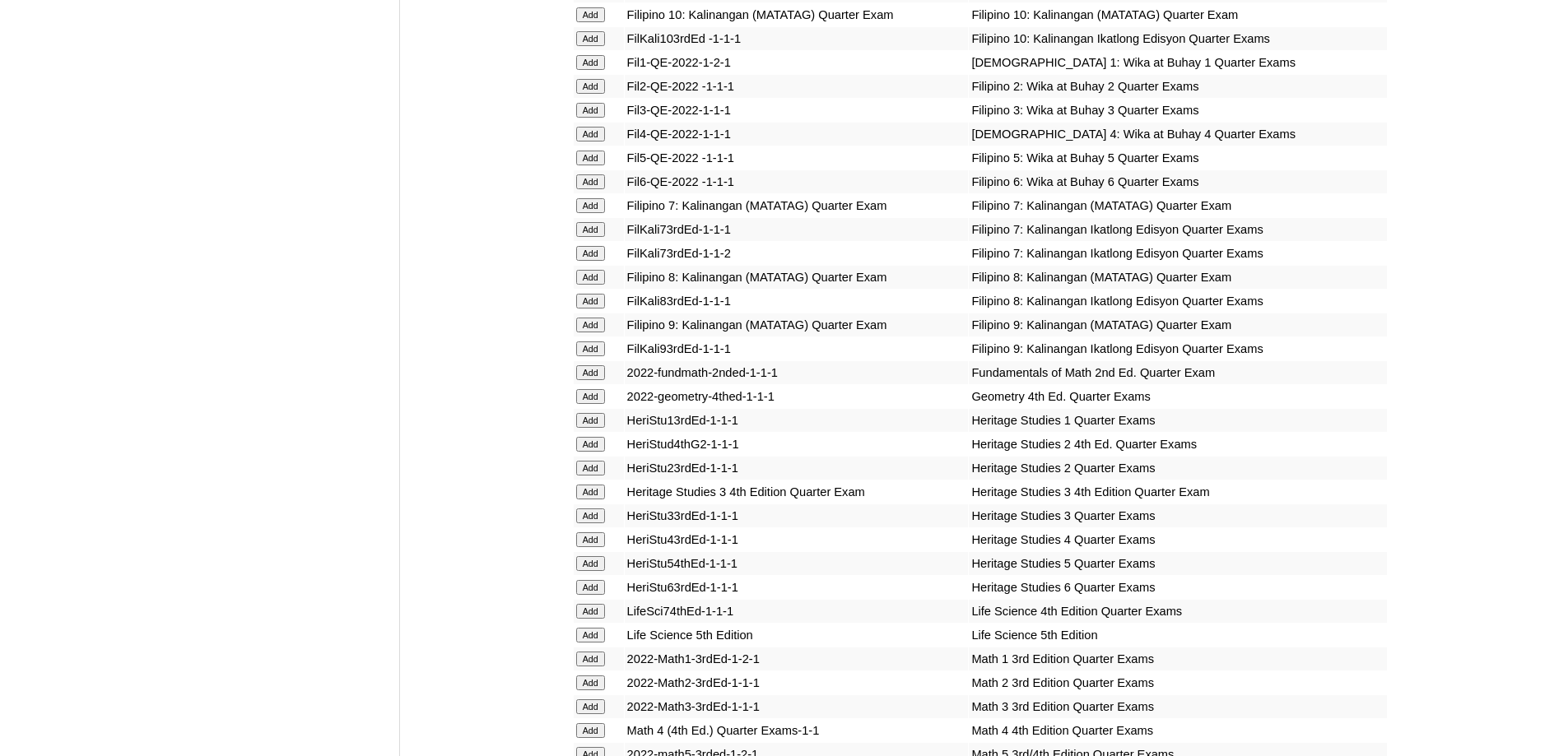
click at [594, 428] on input "Add" at bounding box center [590, 420] width 29 height 15
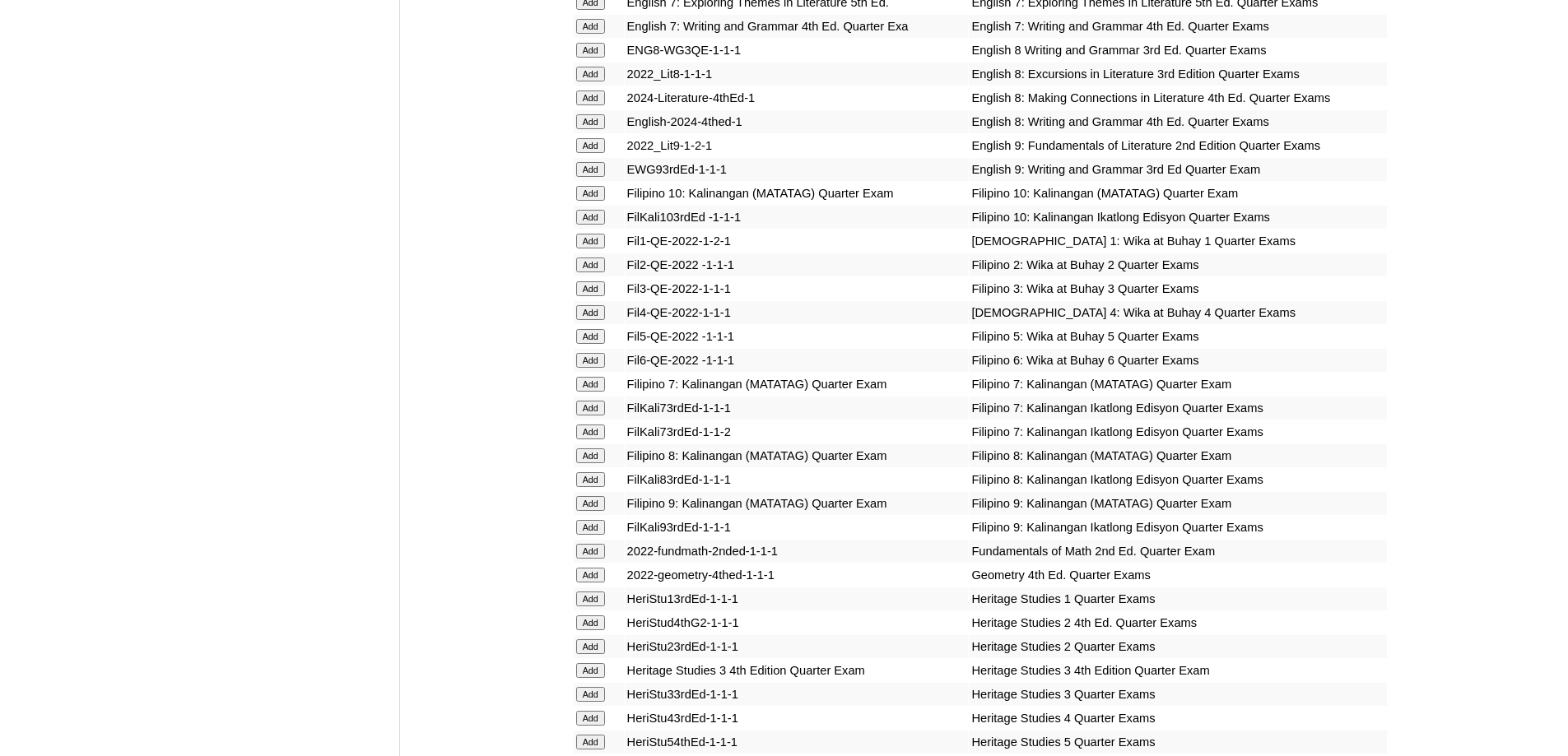
scroll to position [2387, 0]
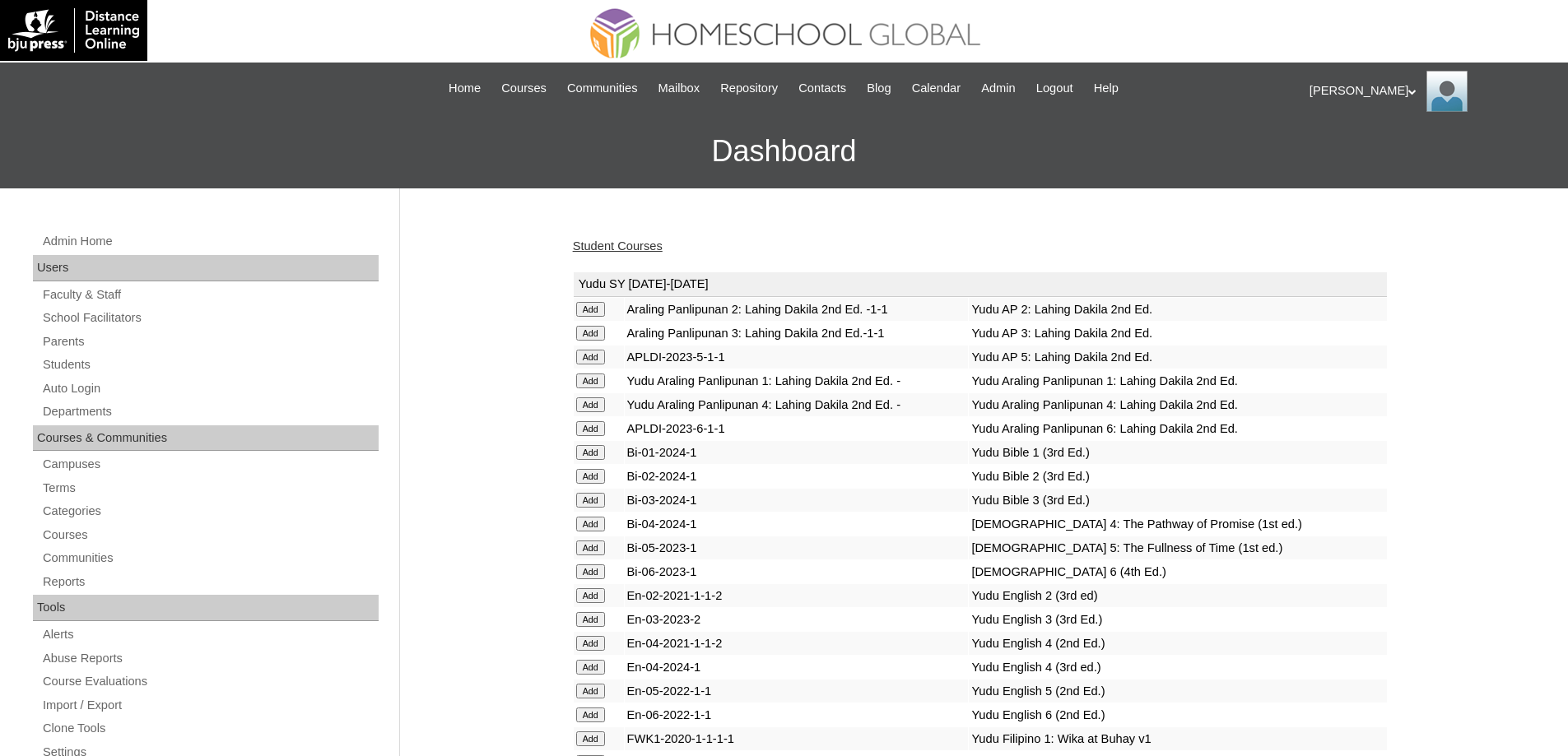
click at [633, 253] on link "Student Courses" at bounding box center [617, 245] width 90 height 13
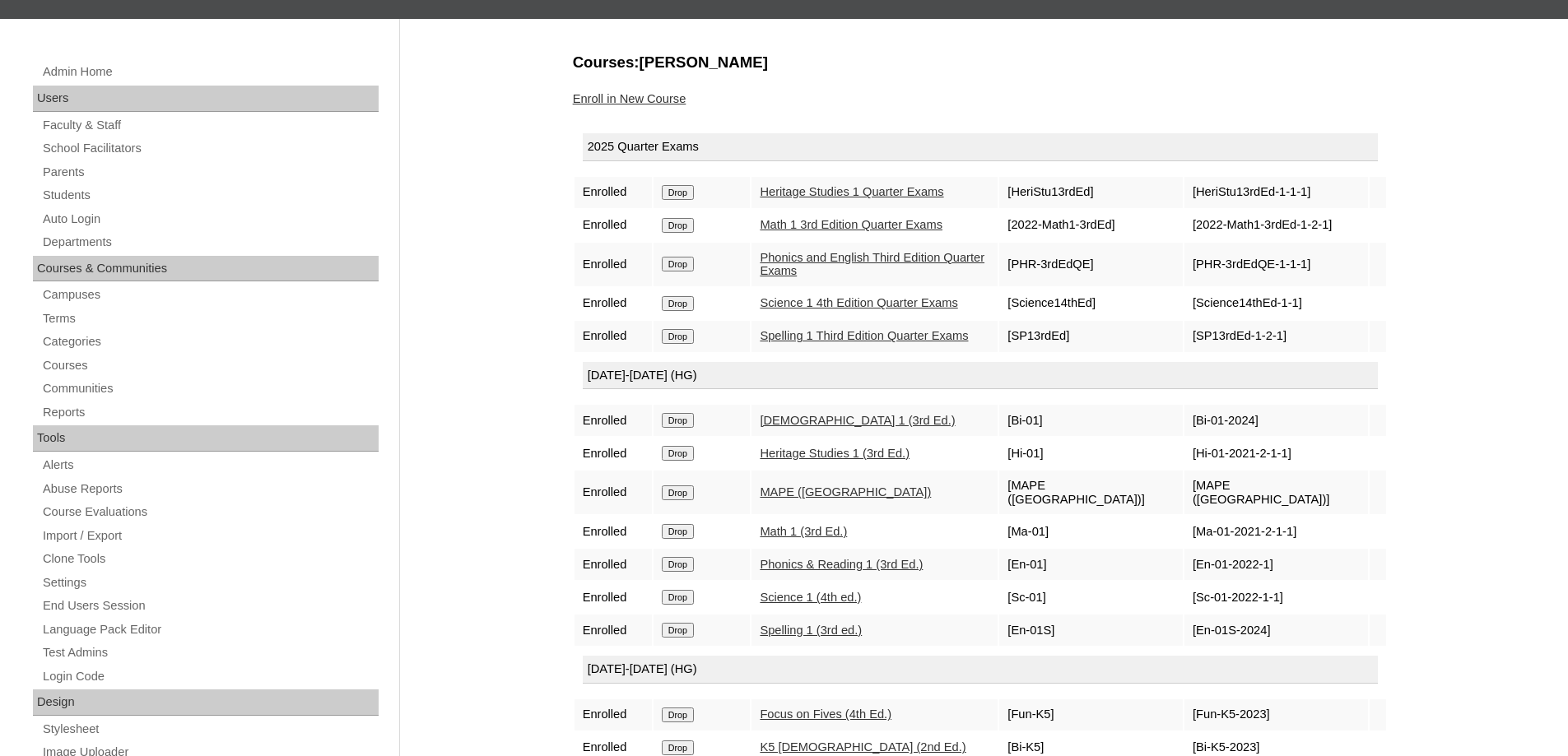
scroll to position [164, 0]
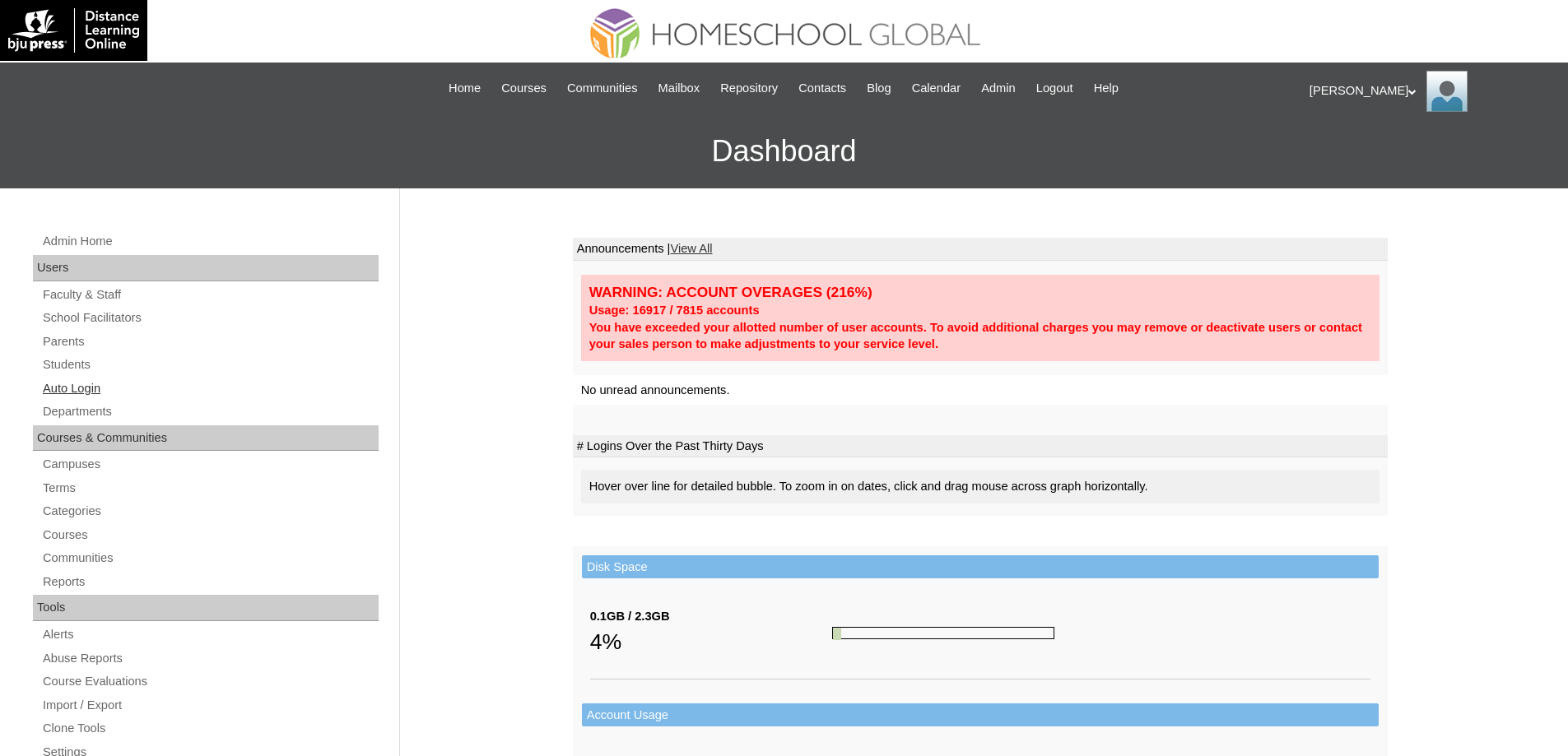
click at [178, 382] on link "Auto Login" at bounding box center [210, 389] width 338 height 21
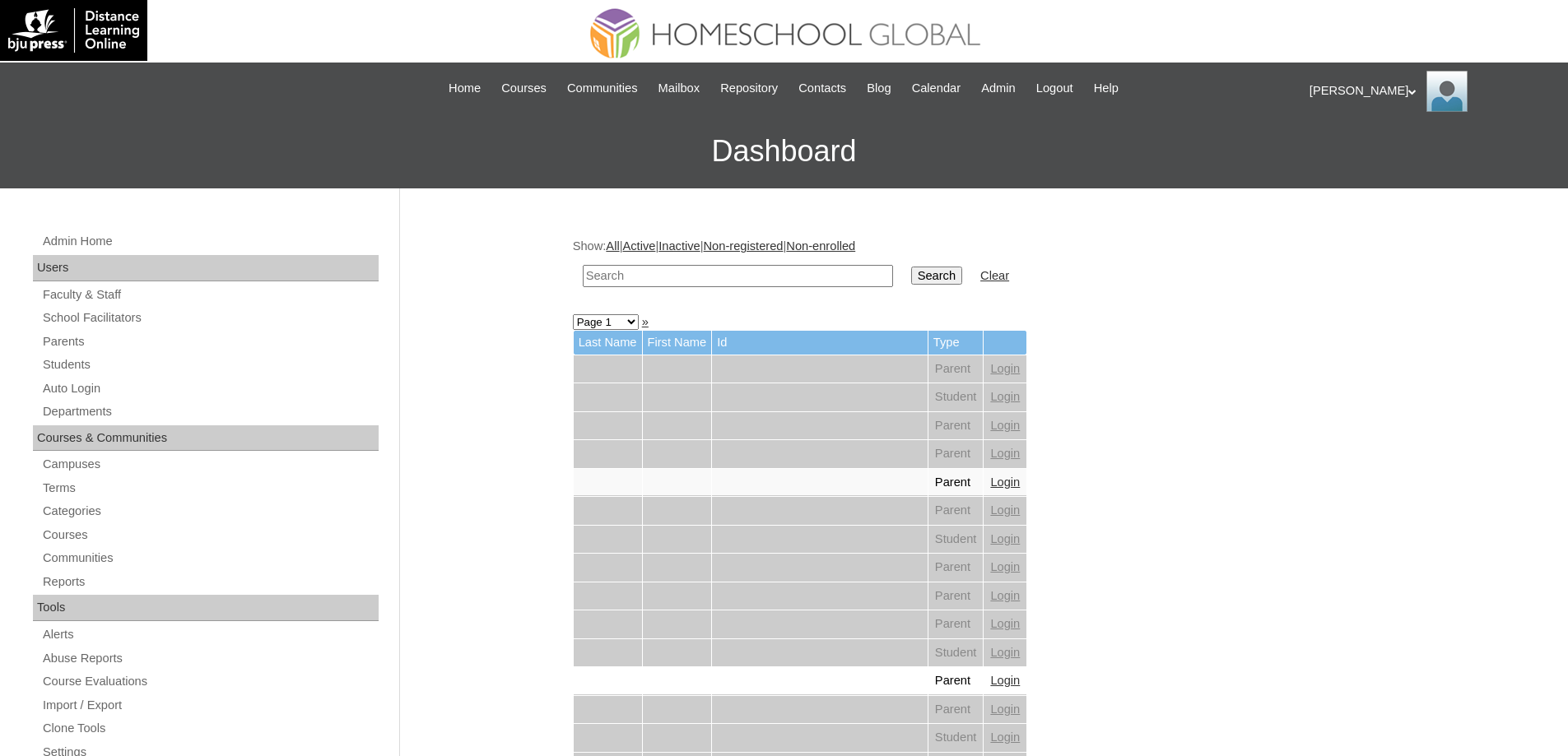
click at [760, 275] on input "text" at bounding box center [737, 276] width 310 height 23
paste input "[PERSON_NAME]"
type input "[PERSON_NAME]"
click at [947, 276] on input "Search" at bounding box center [937, 276] width 51 height 18
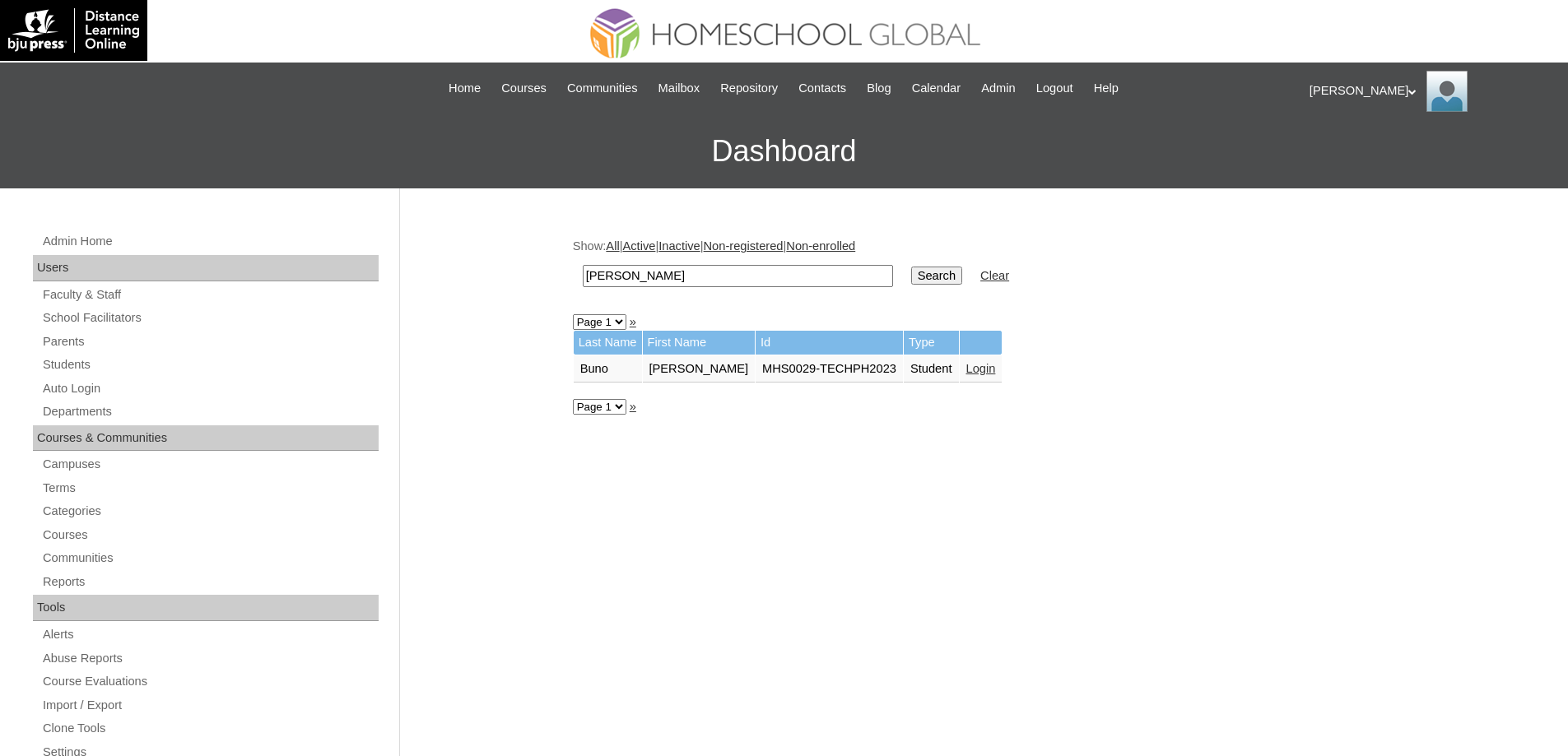
click at [993, 366] on link "Login" at bounding box center [981, 368] width 30 height 13
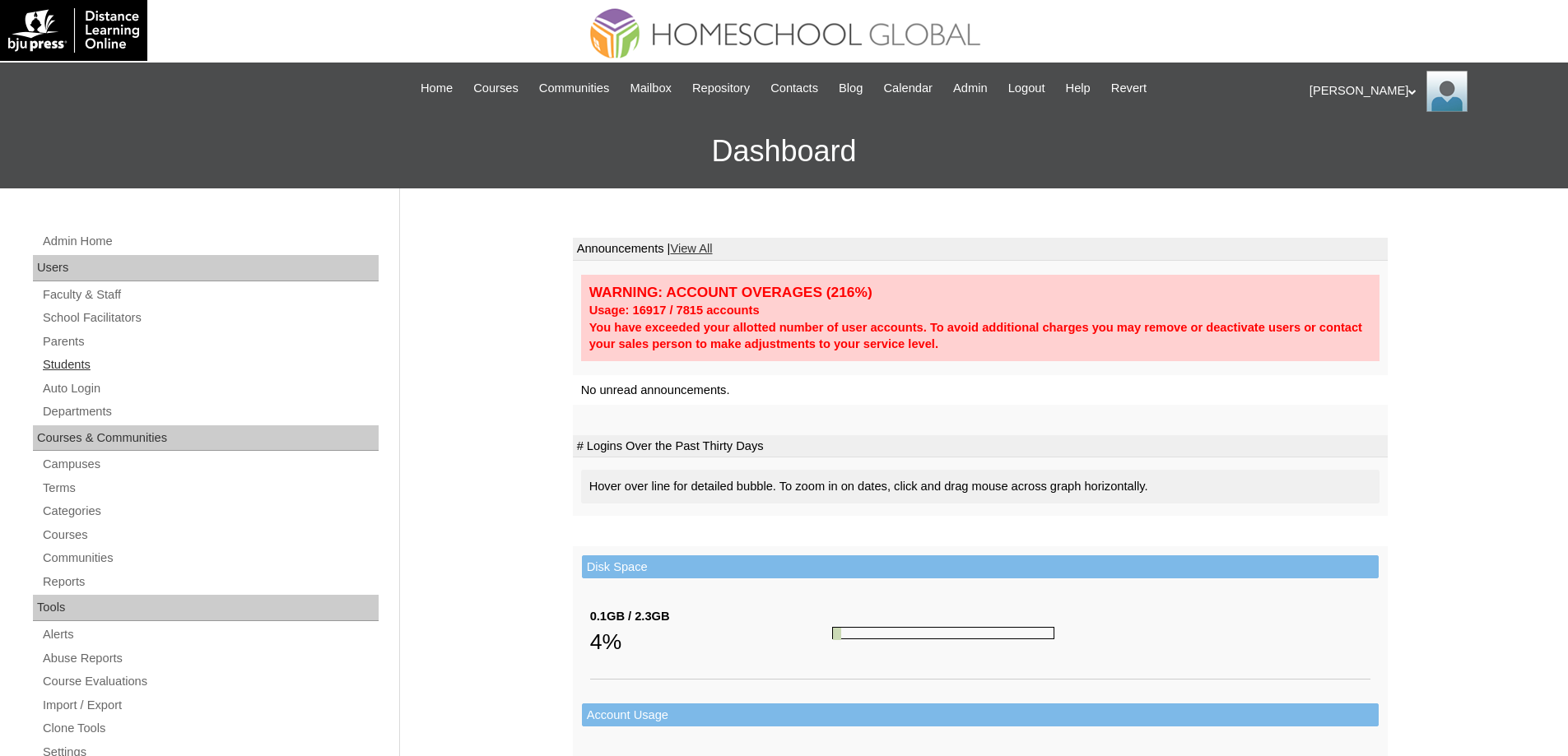
click at [94, 370] on link "Students" at bounding box center [210, 364] width 338 height 21
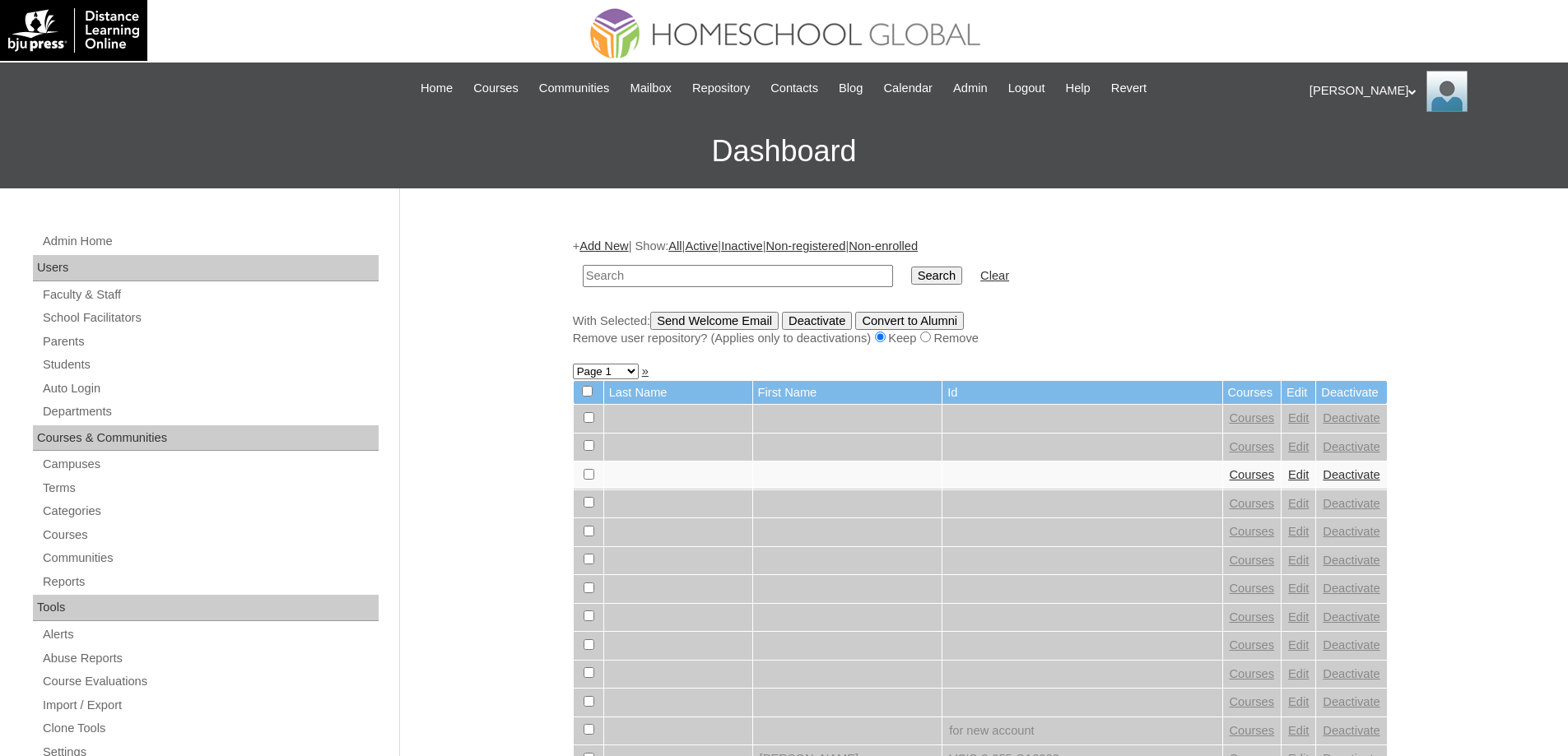
drag, startPoint x: 761, startPoint y: 280, endPoint x: 904, endPoint y: 292, distance: 143.5
click at [765, 280] on input "text" at bounding box center [737, 276] width 310 height 23
type input "[PERSON_NAME]"
click at [937, 286] on td "Search" at bounding box center [936, 276] width 68 height 38
click at [942, 279] on input "Search" at bounding box center [937, 276] width 51 height 18
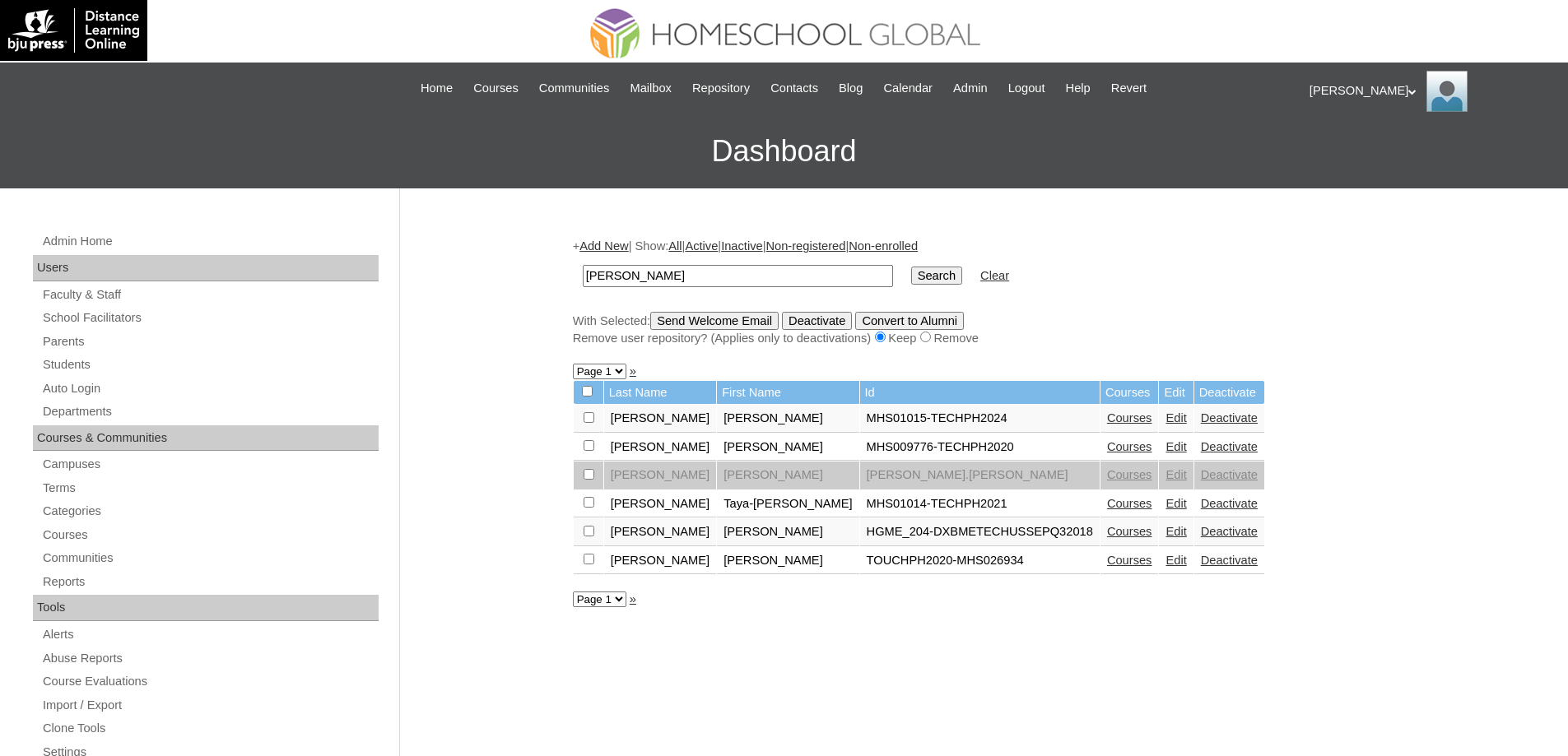
click at [1107, 420] on link "Courses" at bounding box center [1130, 417] width 45 height 13
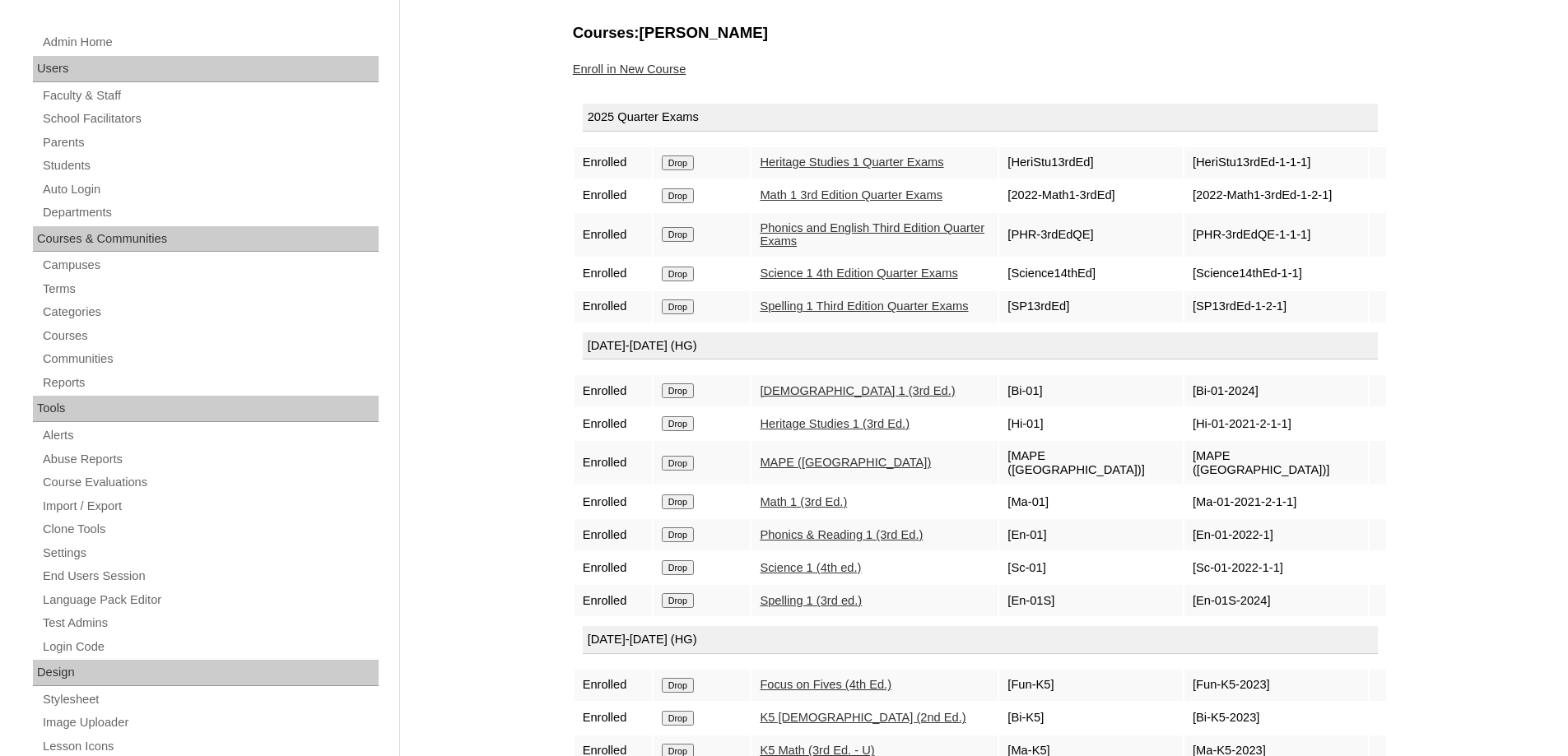
scroll to position [494, 0]
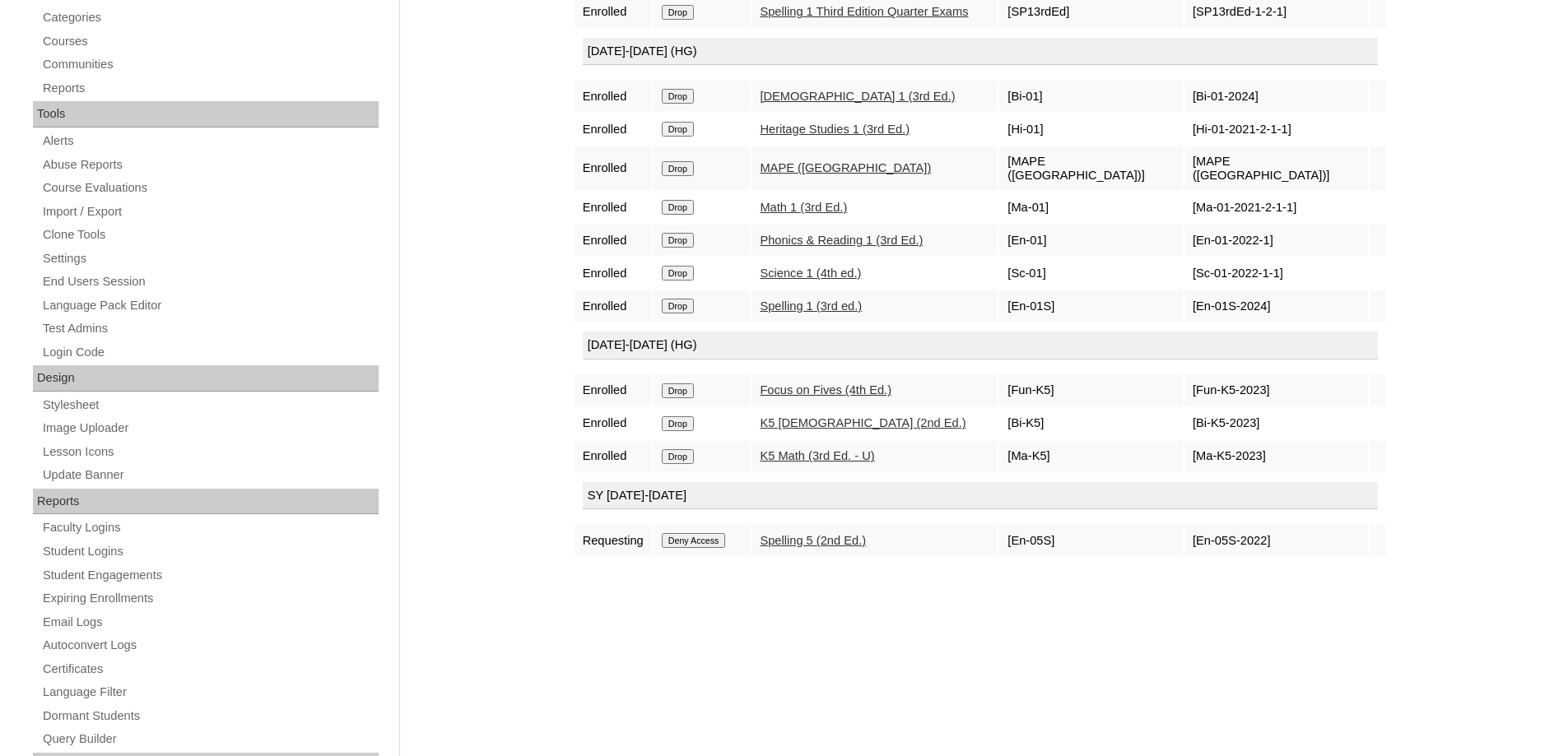
click at [691, 399] on input "Drop" at bounding box center [677, 391] width 32 height 15
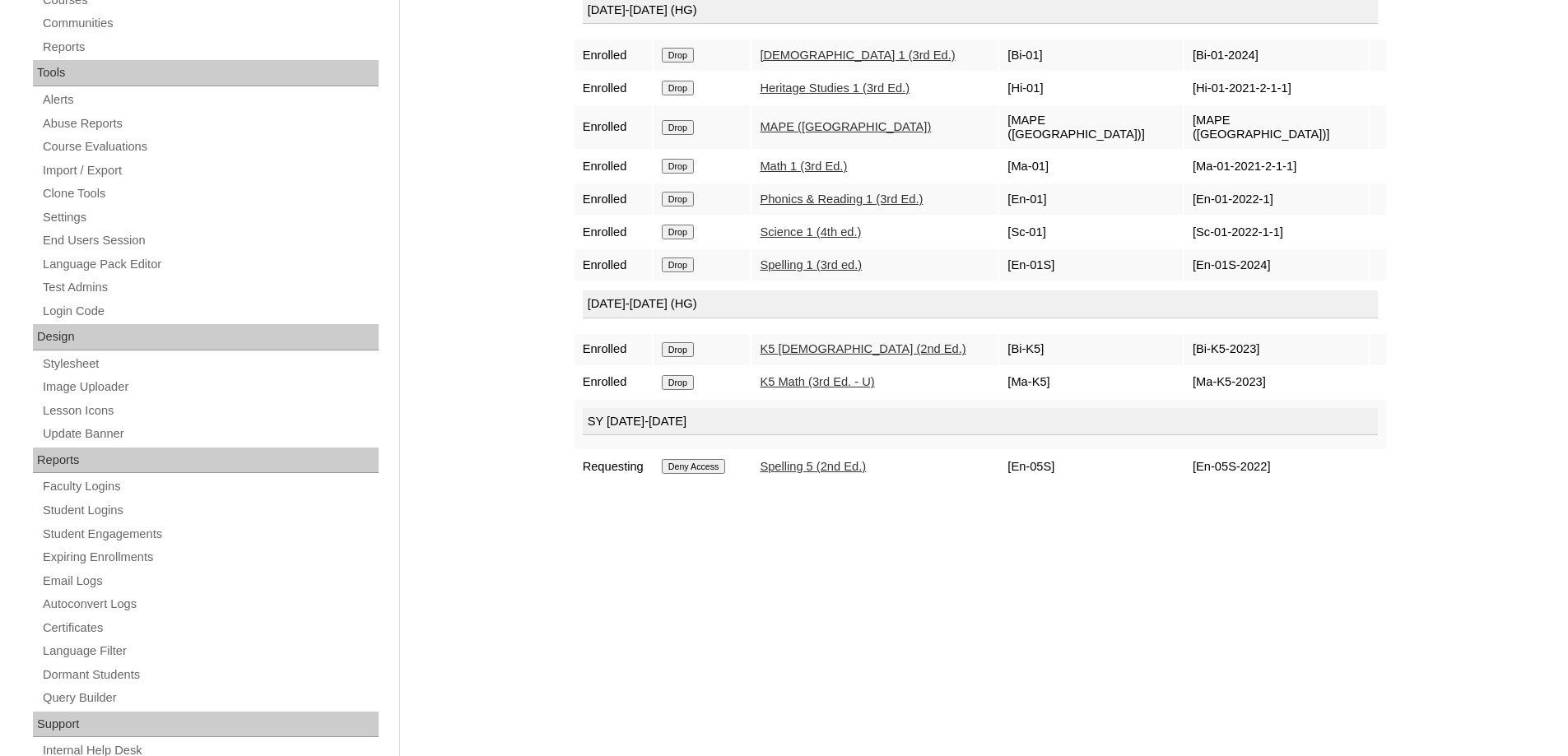
scroll to position [585, 0]
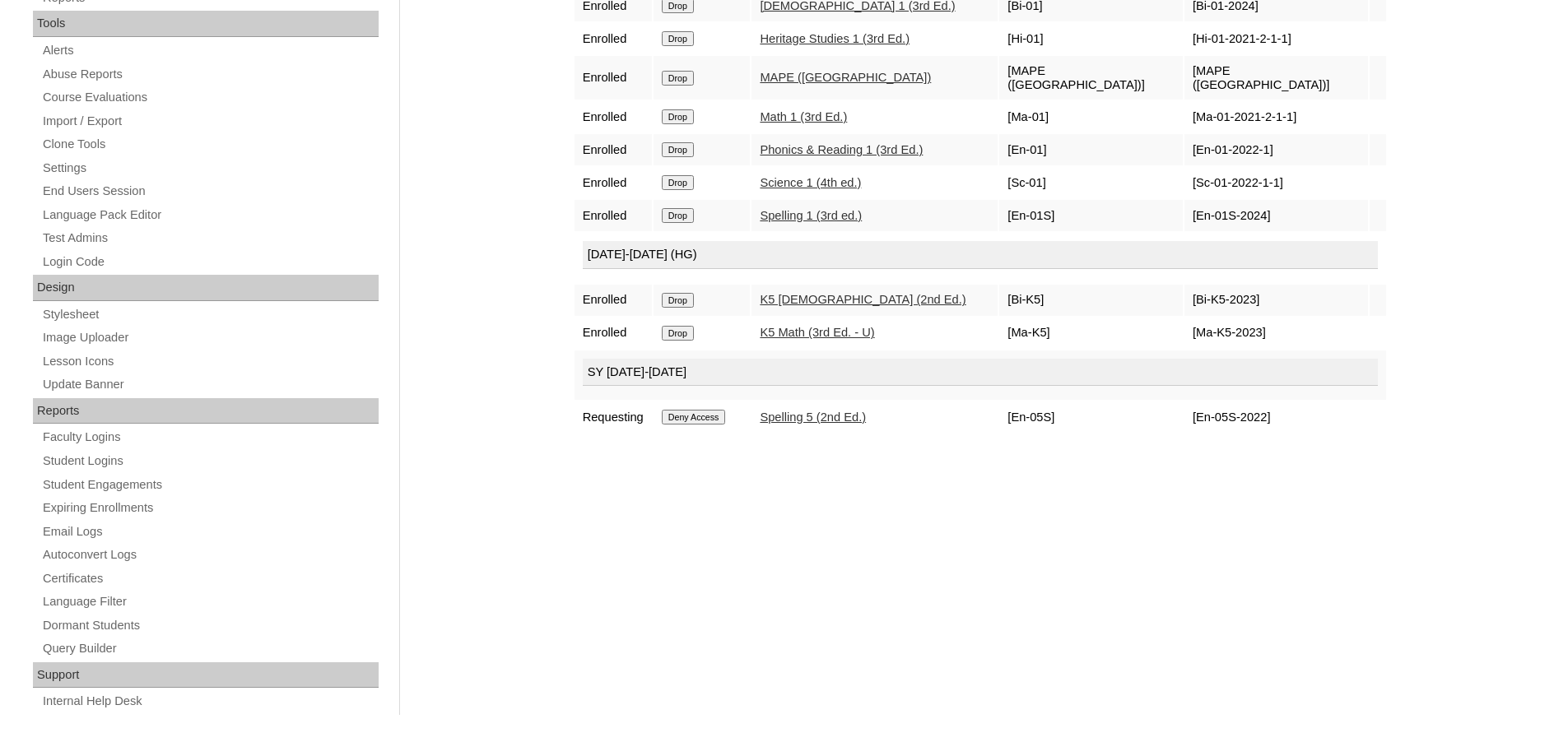
click at [694, 307] on input "Drop" at bounding box center [677, 300] width 32 height 15
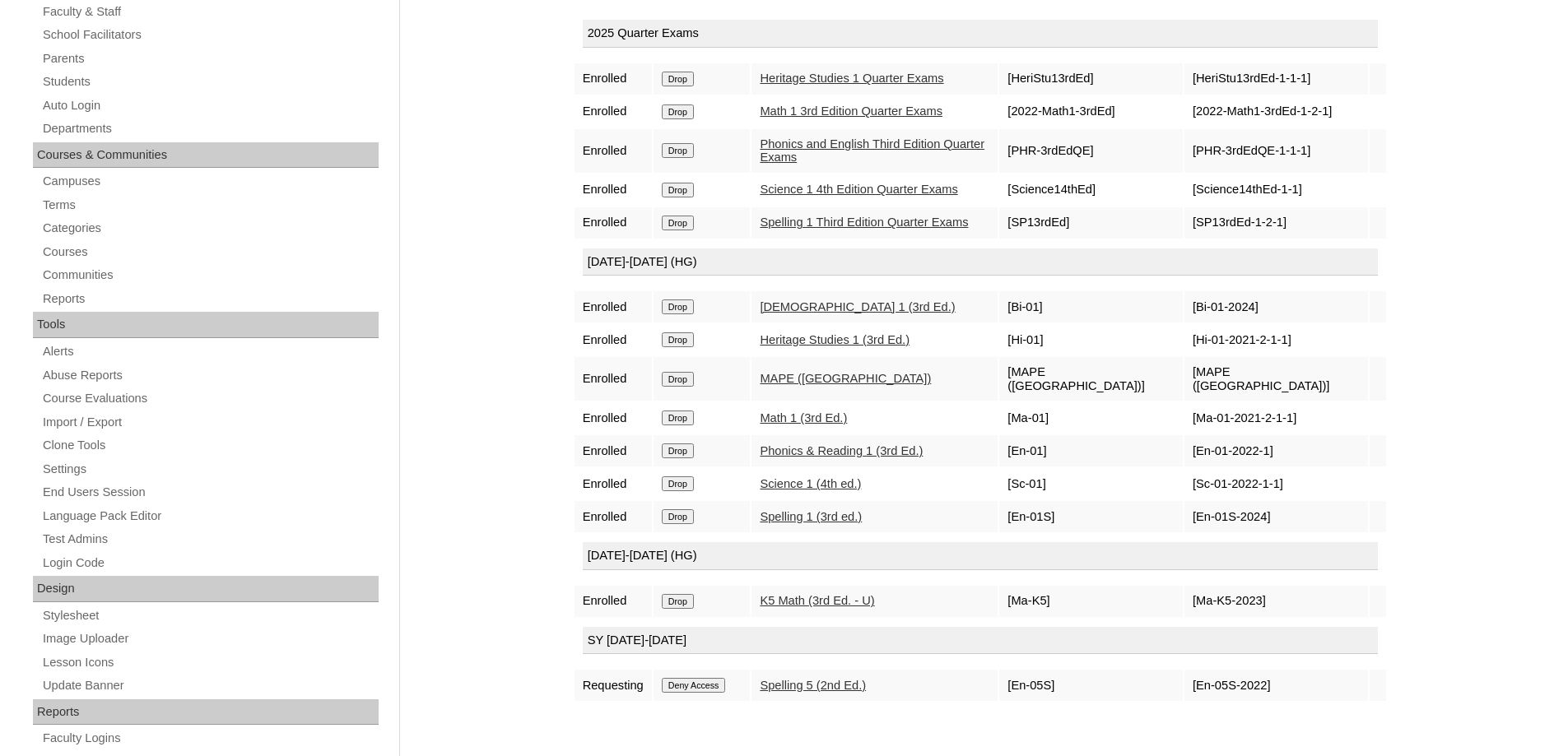
scroll to position [329, 0]
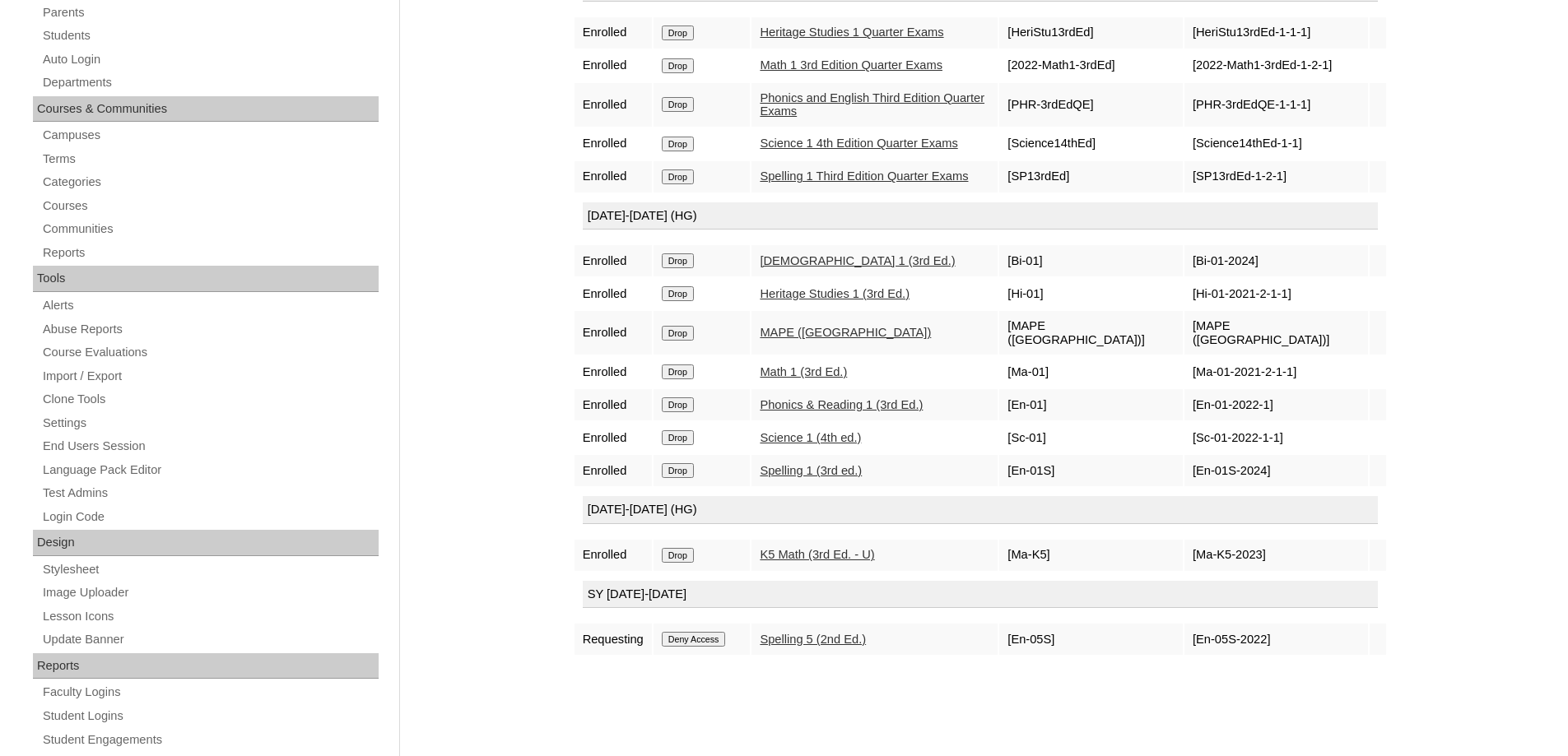
click at [692, 562] on input "Drop" at bounding box center [677, 555] width 32 height 15
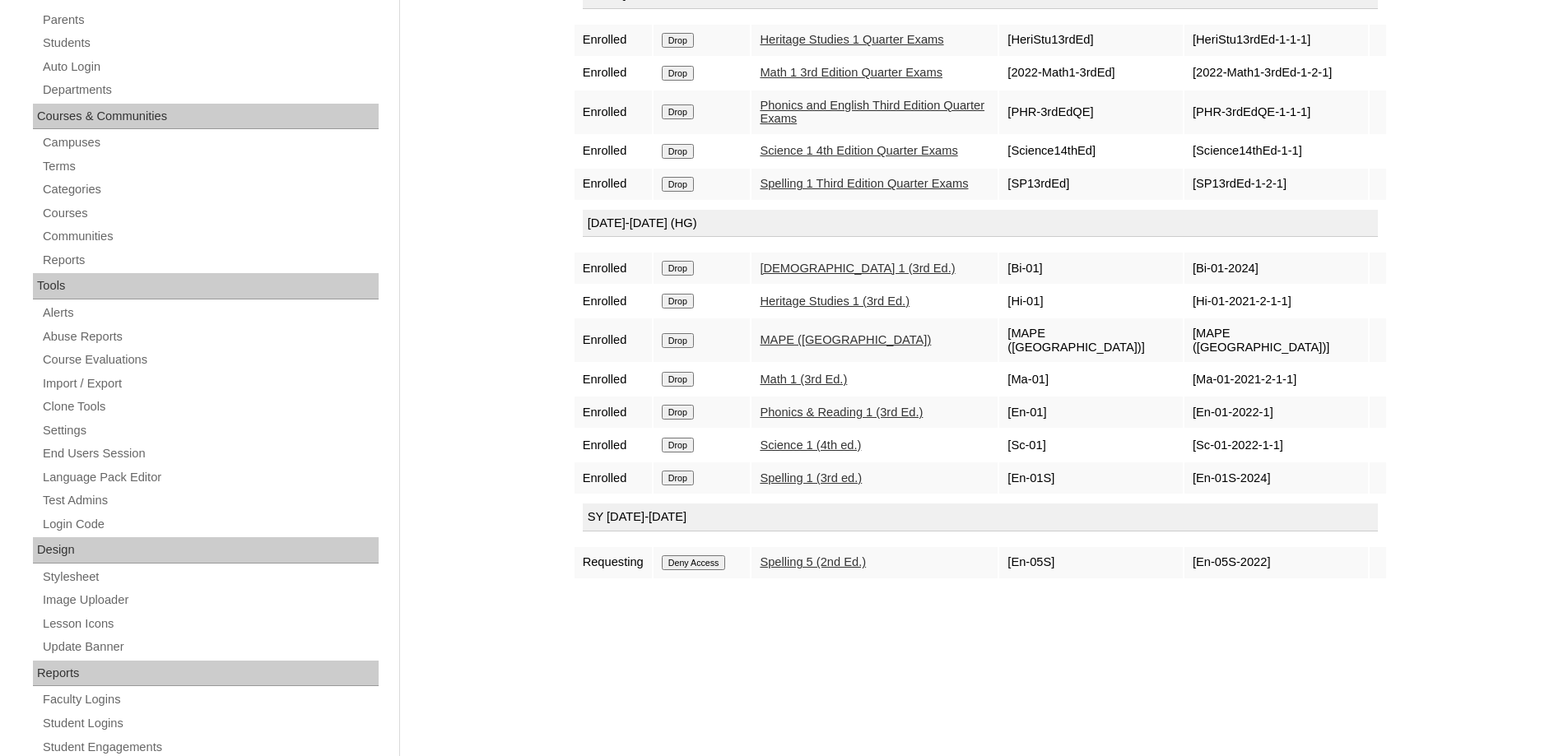
scroll to position [338, 0]
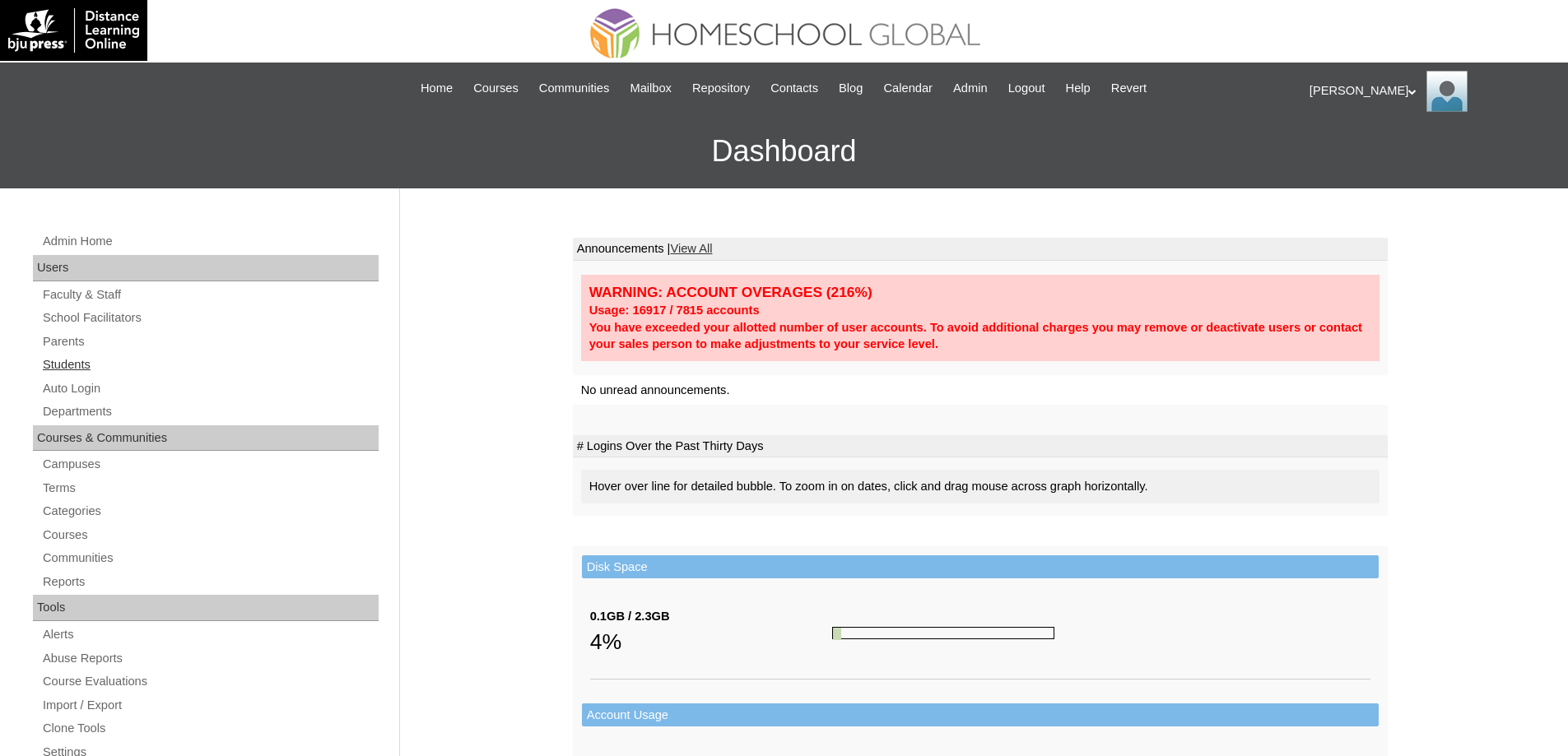
click at [91, 364] on link "Students" at bounding box center [210, 364] width 338 height 21
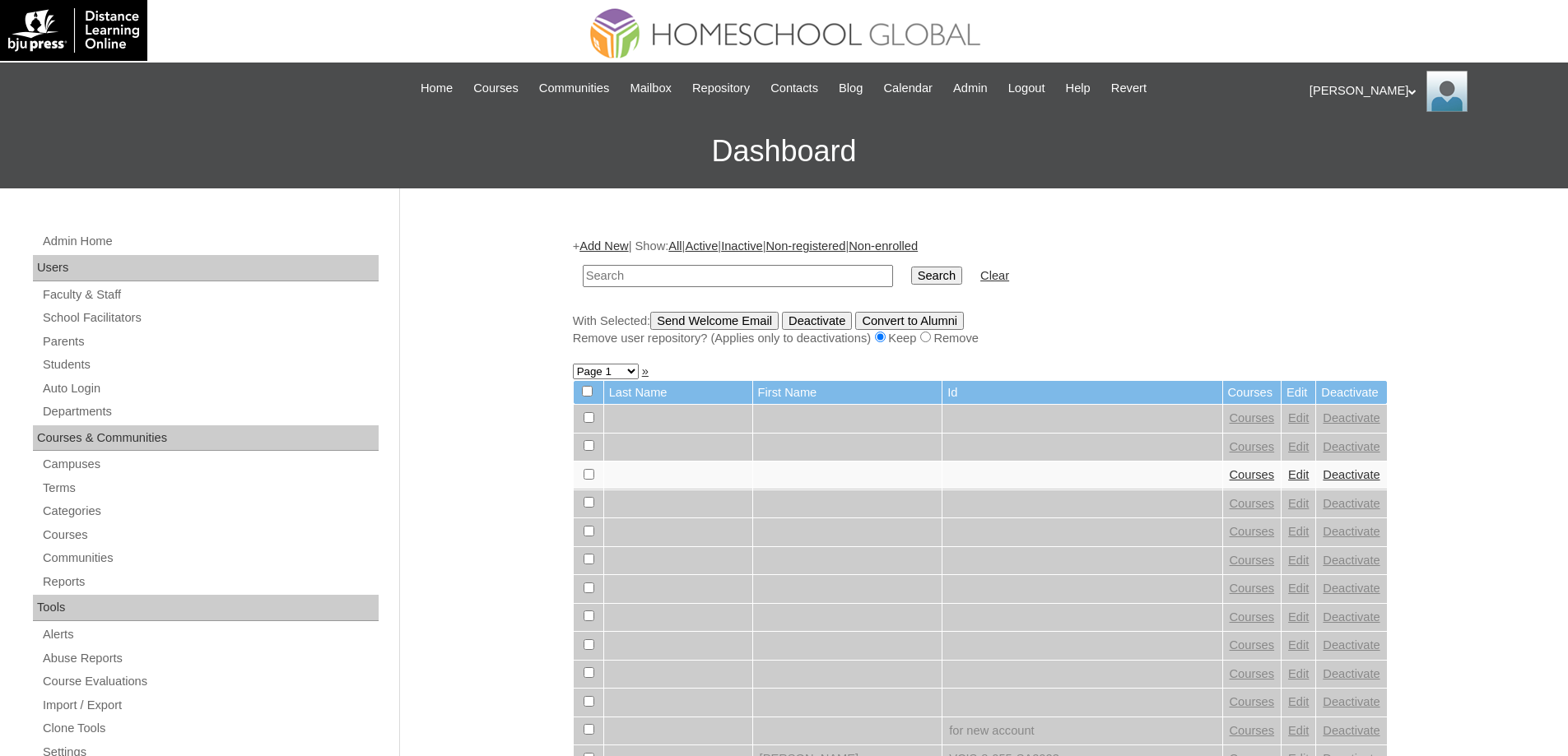
drag, startPoint x: 755, startPoint y: 278, endPoint x: 767, endPoint y: 279, distance: 12.0
click at [765, 279] on input "text" at bounding box center [737, 276] width 310 height 23
type input "Gallagher"
click at [957, 271] on input "Search" at bounding box center [937, 276] width 51 height 18
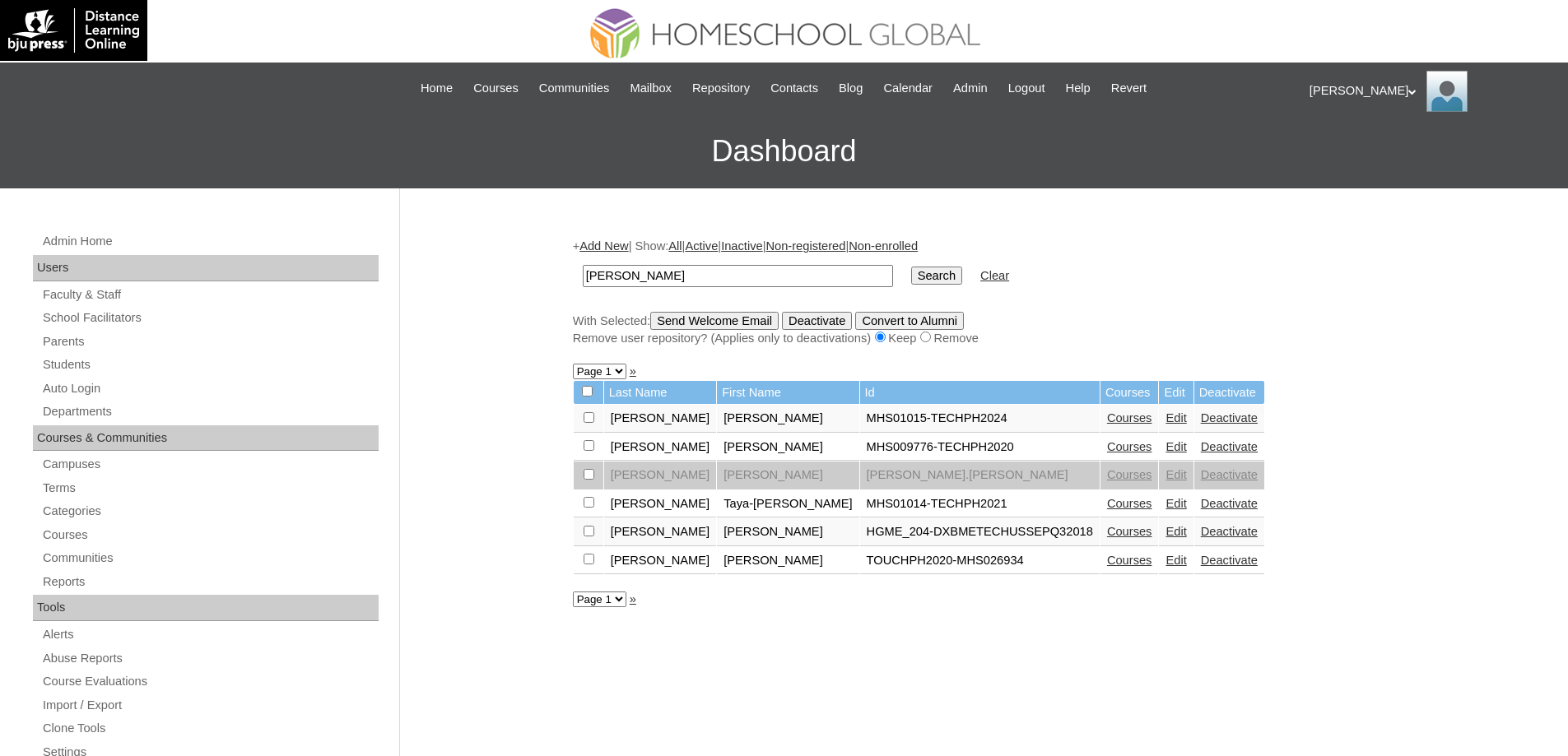
click at [1107, 420] on link "Courses" at bounding box center [1130, 417] width 45 height 13
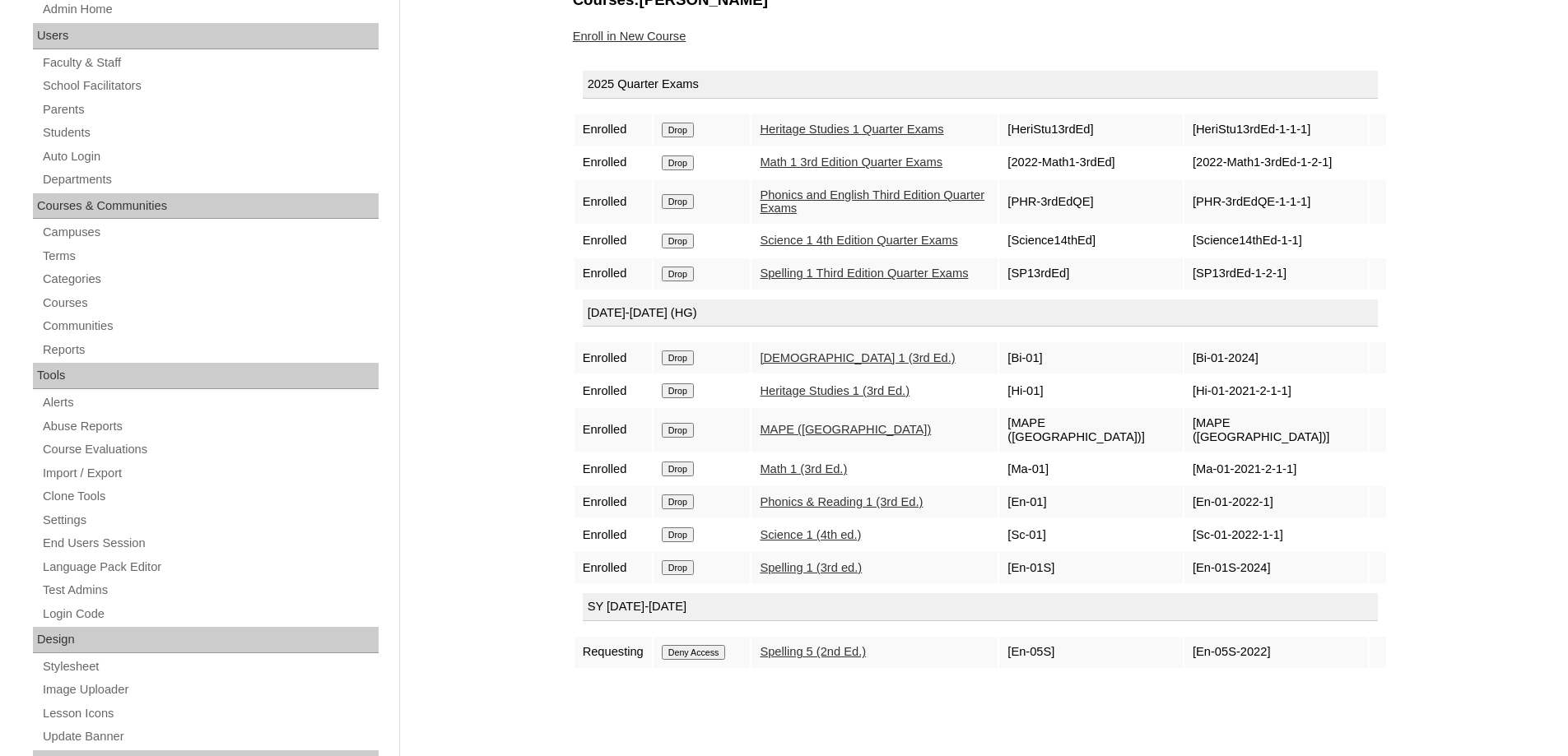
scroll to position [247, 0]
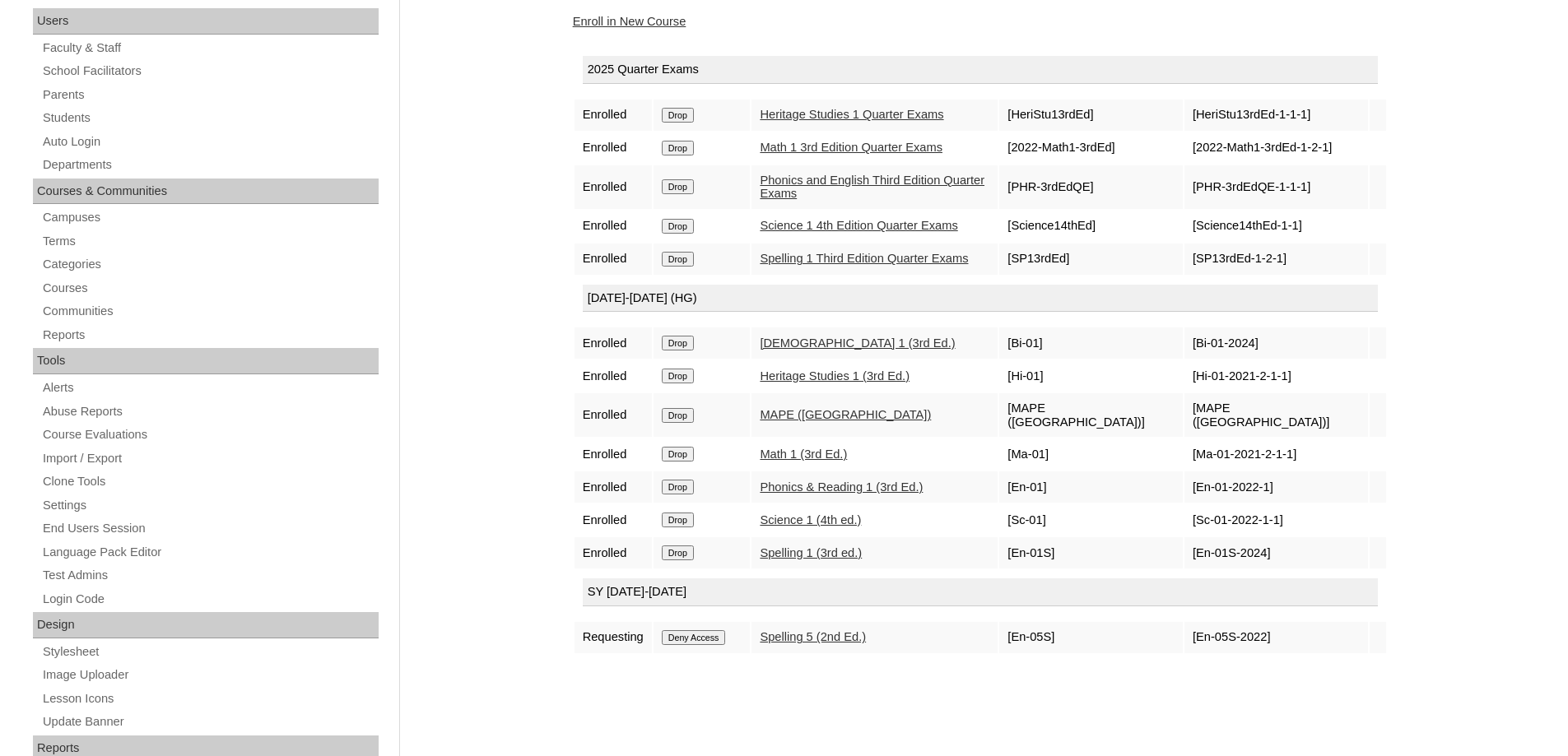
click at [718, 646] on input "Deny Access" at bounding box center [693, 637] width 64 height 15
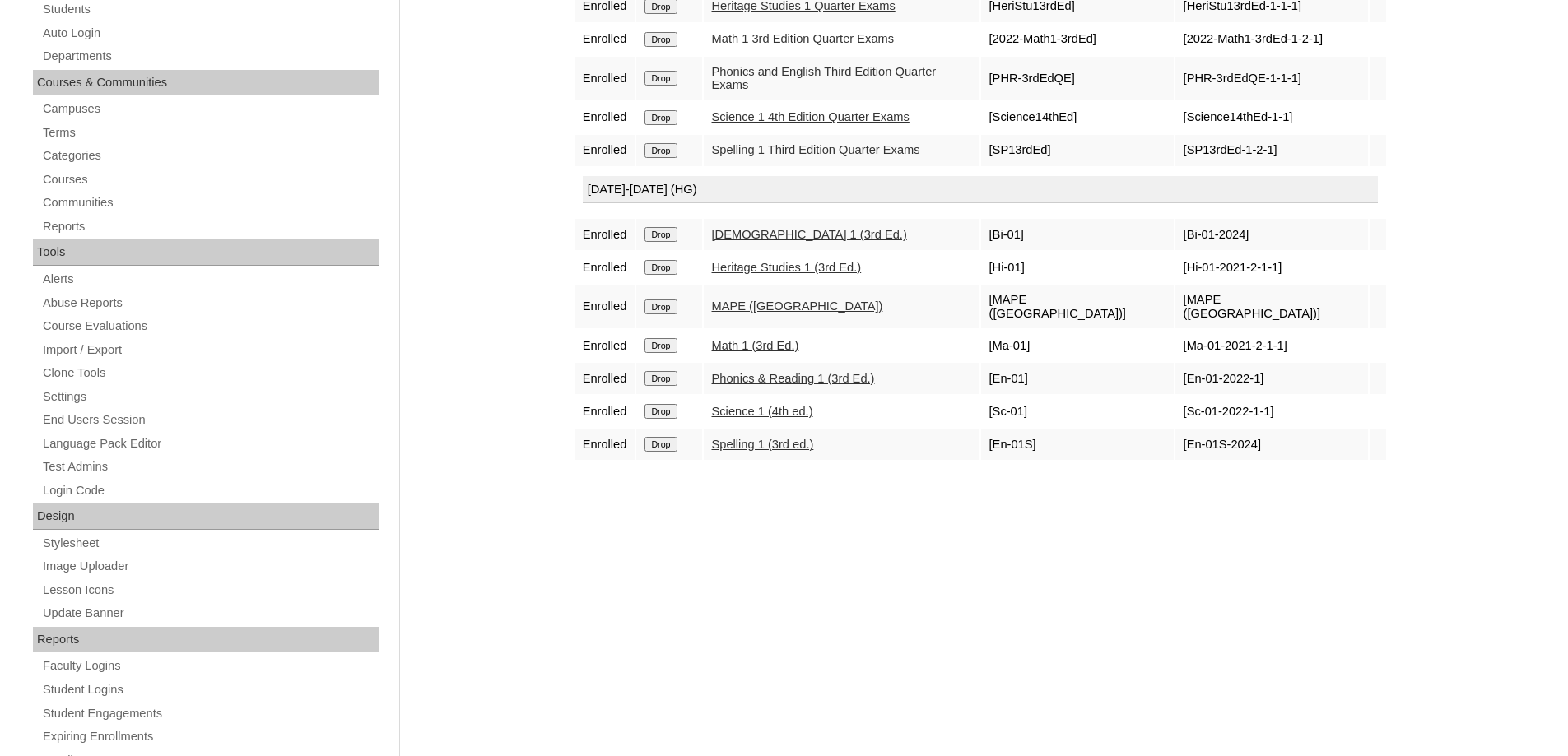
scroll to position [411, 0]
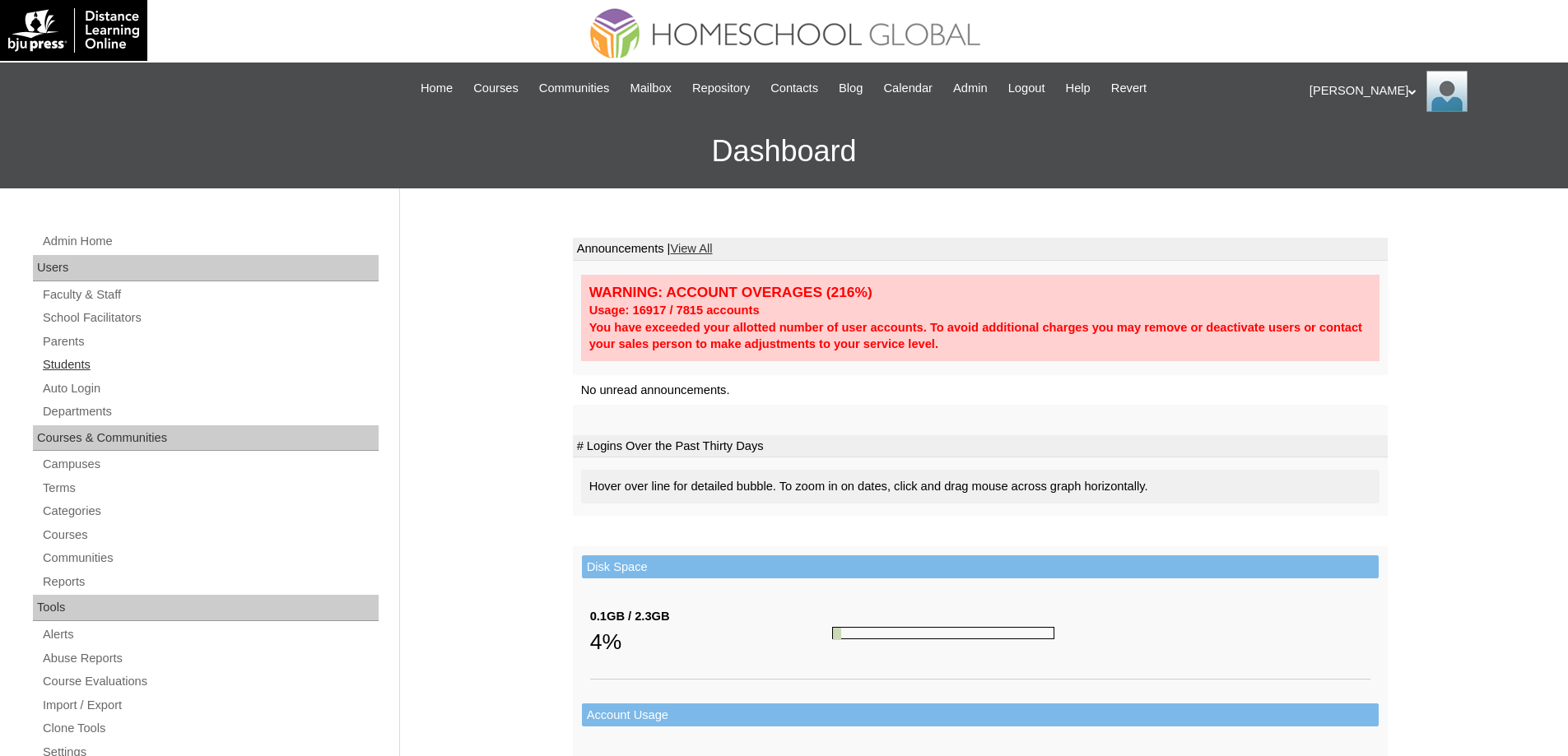
click at [144, 364] on link "Students" at bounding box center [210, 364] width 338 height 21
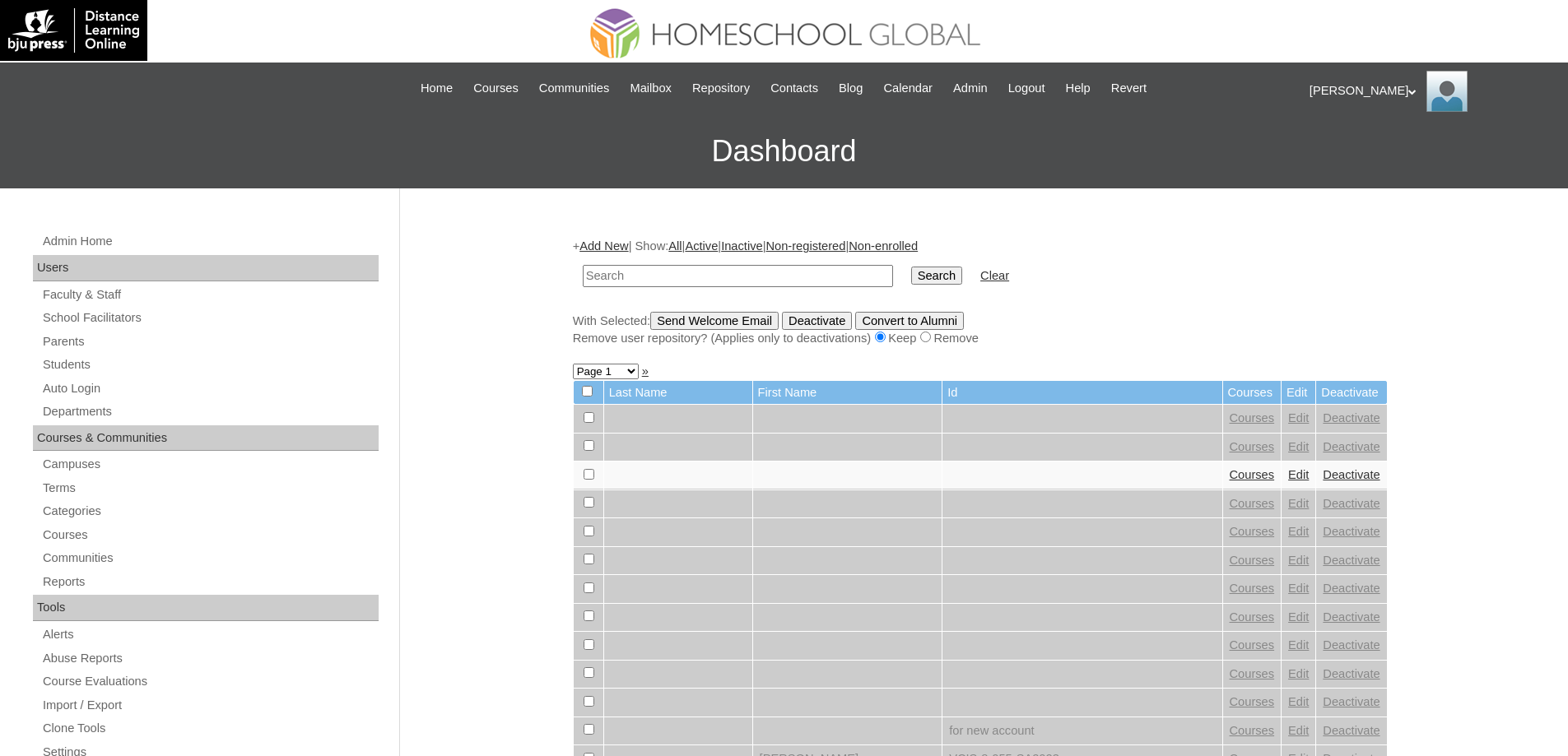
click at [679, 272] on input "text" at bounding box center [737, 276] width 310 height 23
type input "[PERSON_NAME]"
click at [911, 267] on input "Search" at bounding box center [937, 276] width 51 height 18
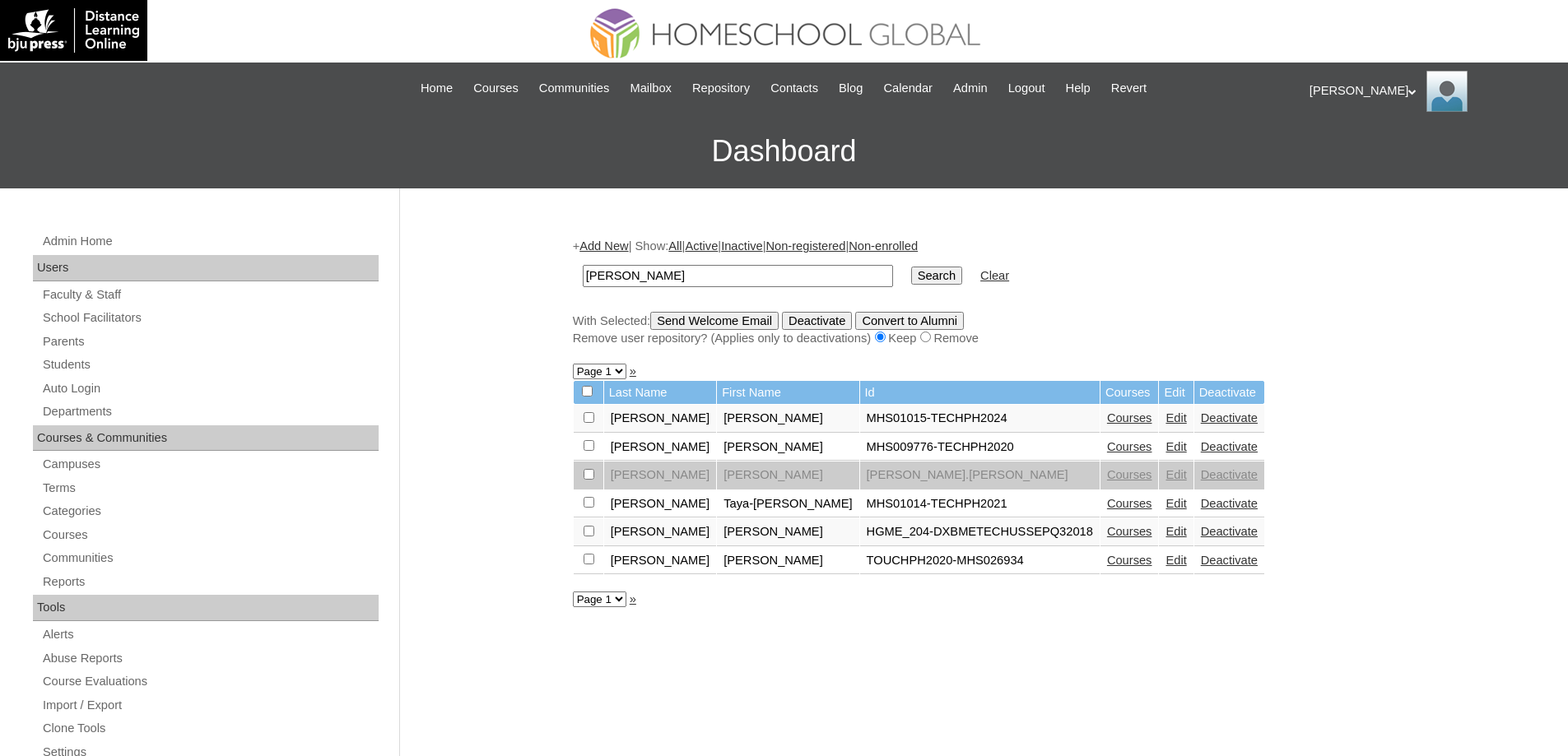
click at [1107, 419] on link "Courses" at bounding box center [1130, 417] width 45 height 13
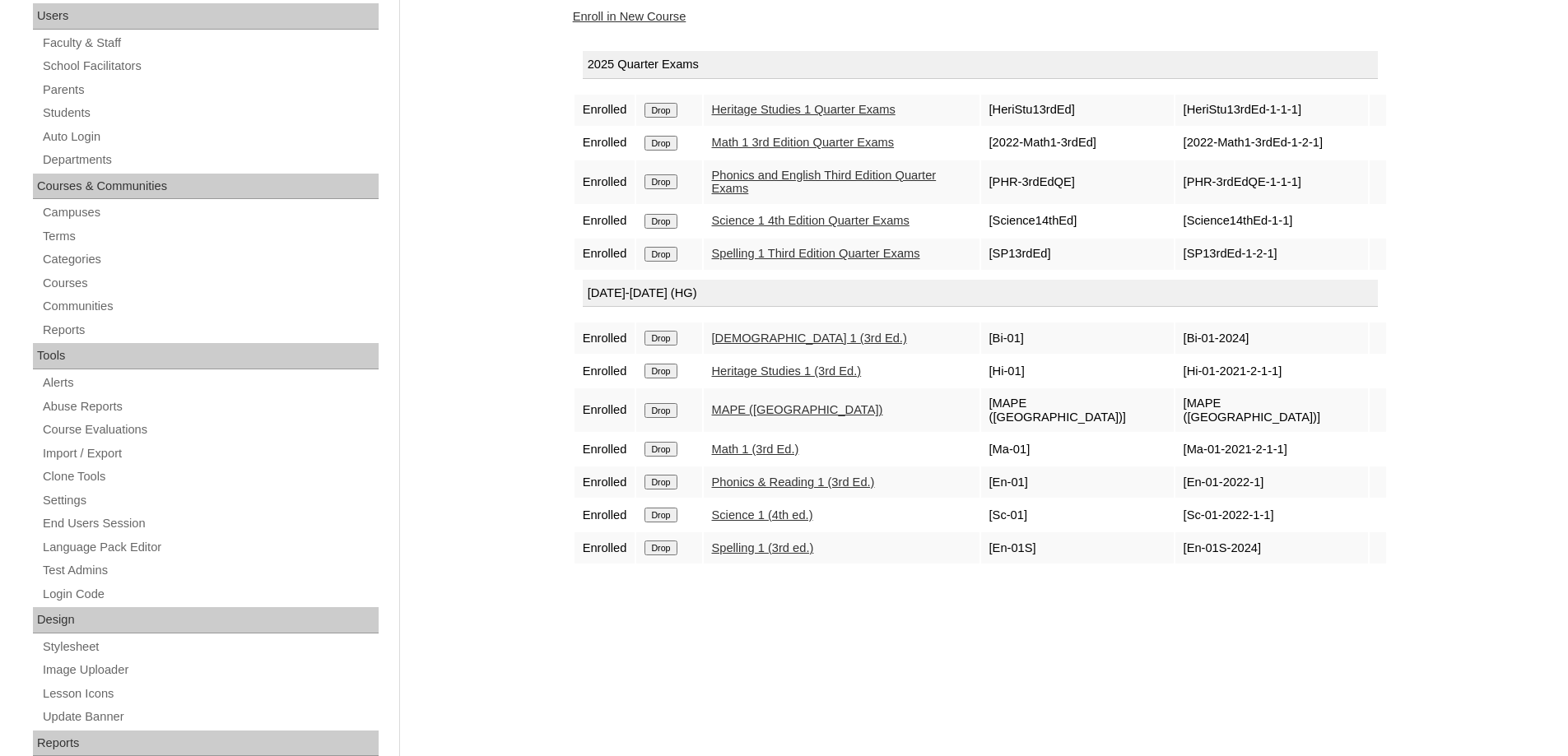
scroll to position [247, 0]
